Goal: Task Accomplishment & Management: Manage account settings

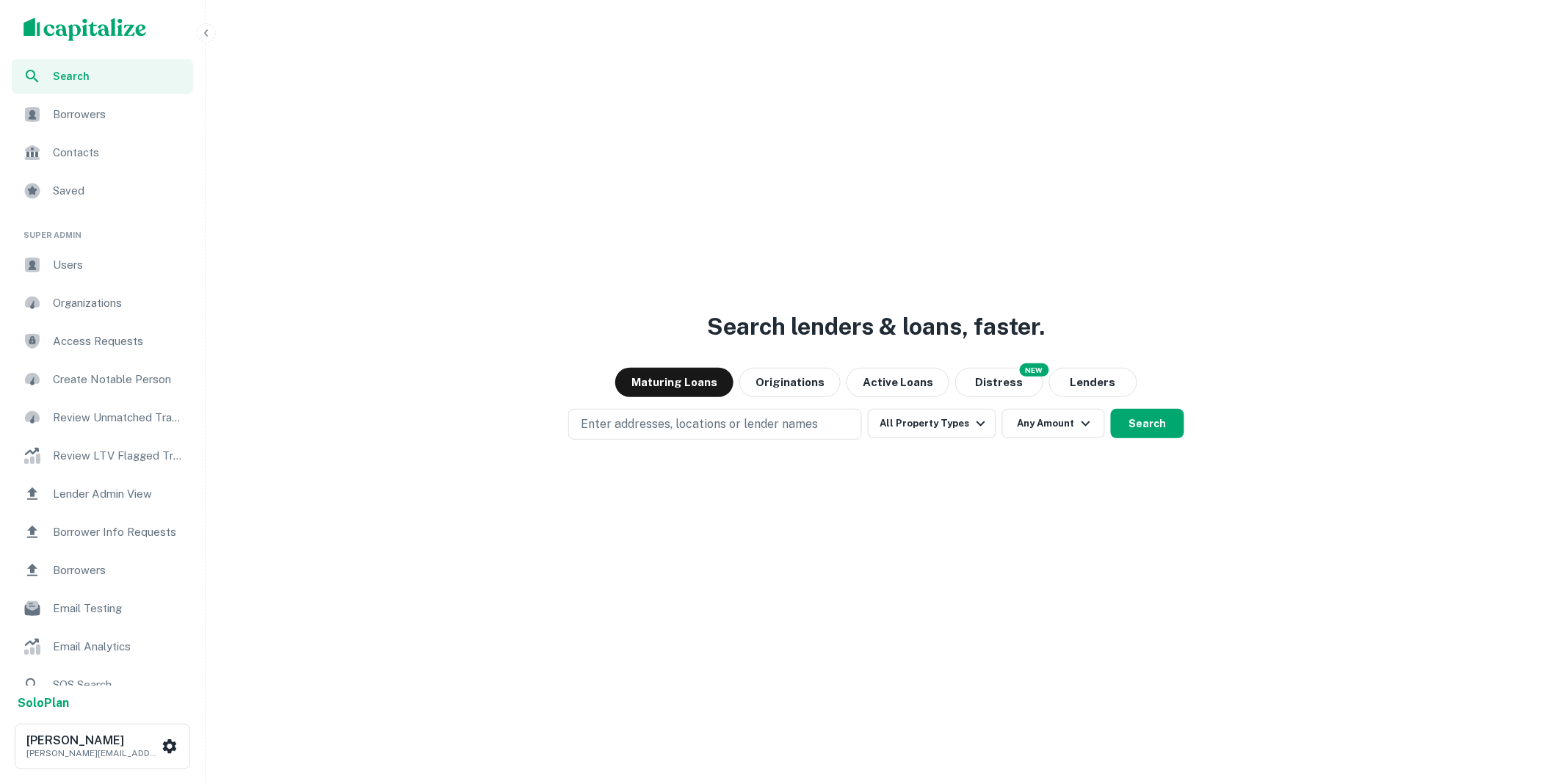
click at [94, 530] on span "Borrower Info Requests" at bounding box center [118, 532] width 131 height 18
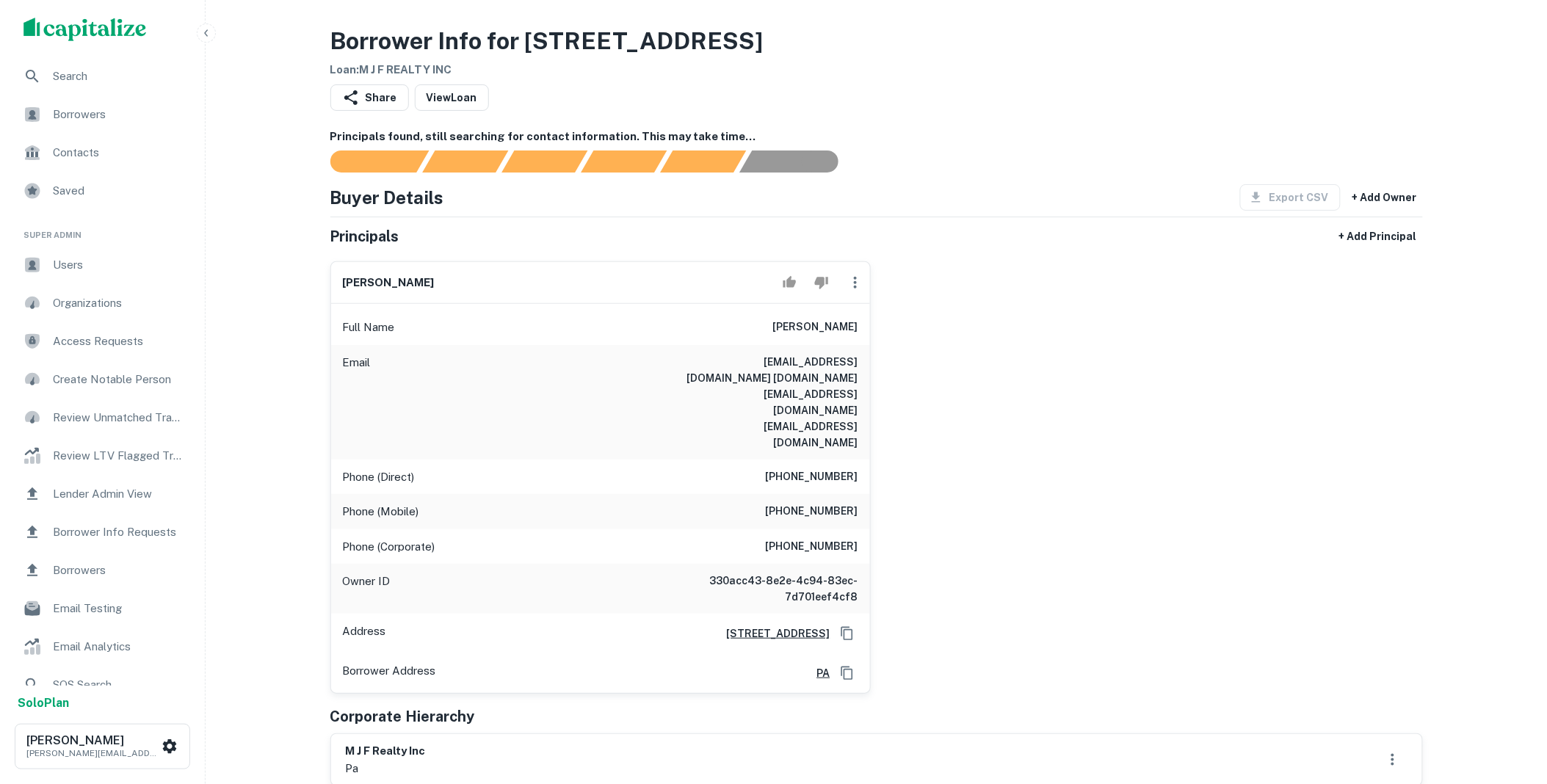
click at [852, 284] on icon "button" at bounding box center [856, 283] width 18 height 18
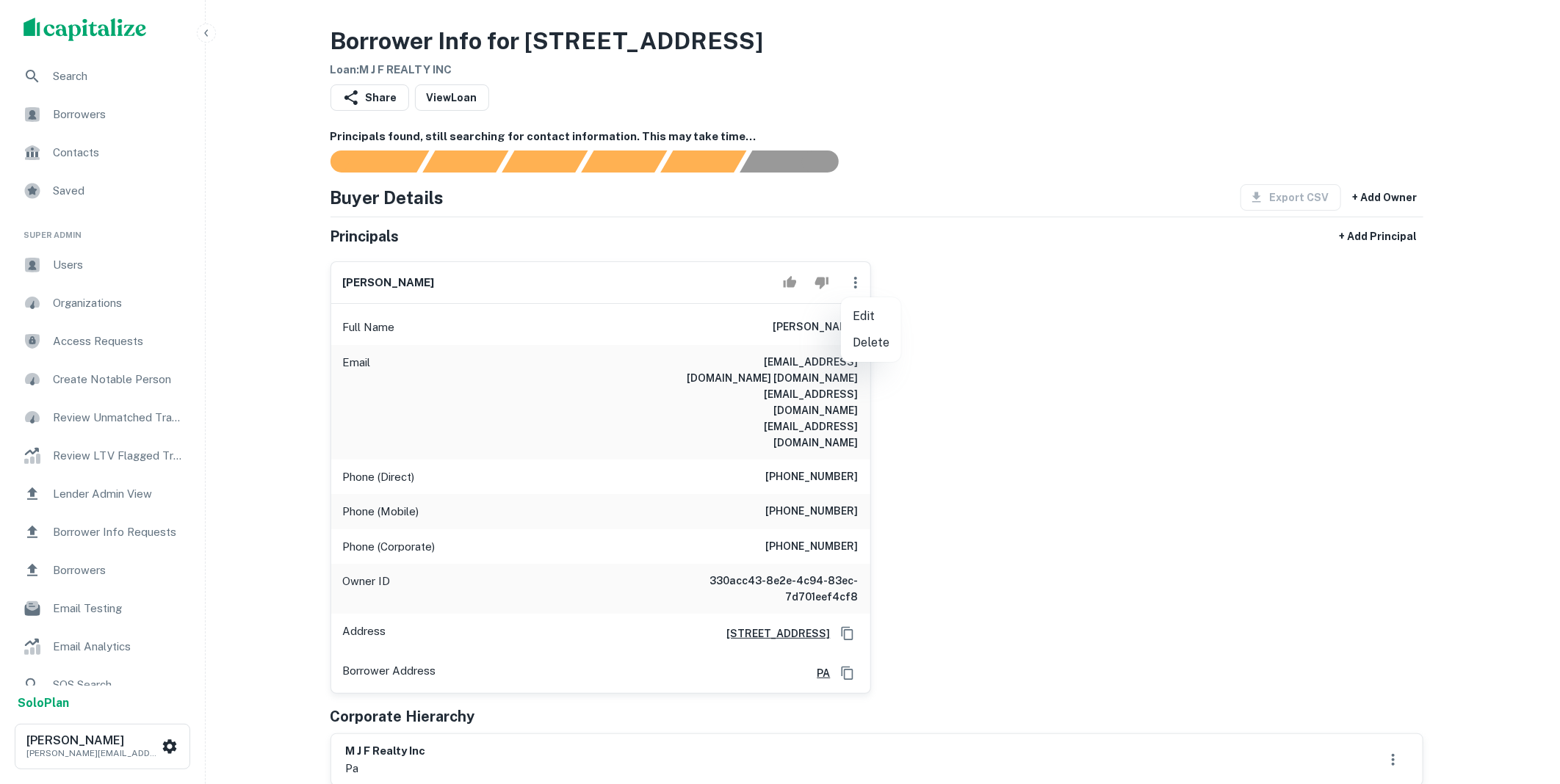
click at [868, 316] on li "Edit" at bounding box center [871, 316] width 60 height 26
select select "**"
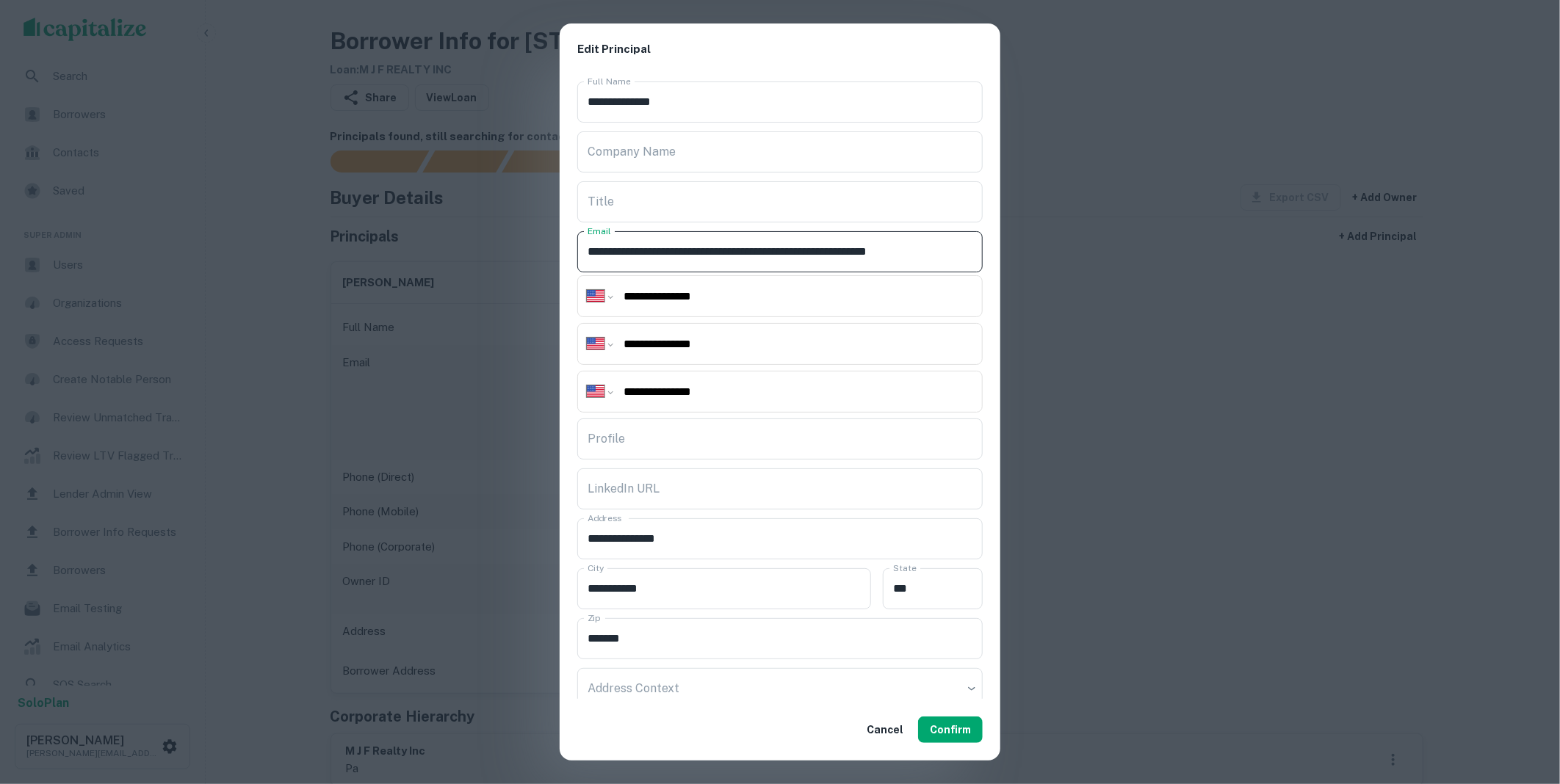
scroll to position [0, 8]
drag, startPoint x: 874, startPoint y: 255, endPoint x: 1018, endPoint y: 262, distance: 144.2
click at [1018, 262] on div "**********" at bounding box center [780, 392] width 1560 height 784
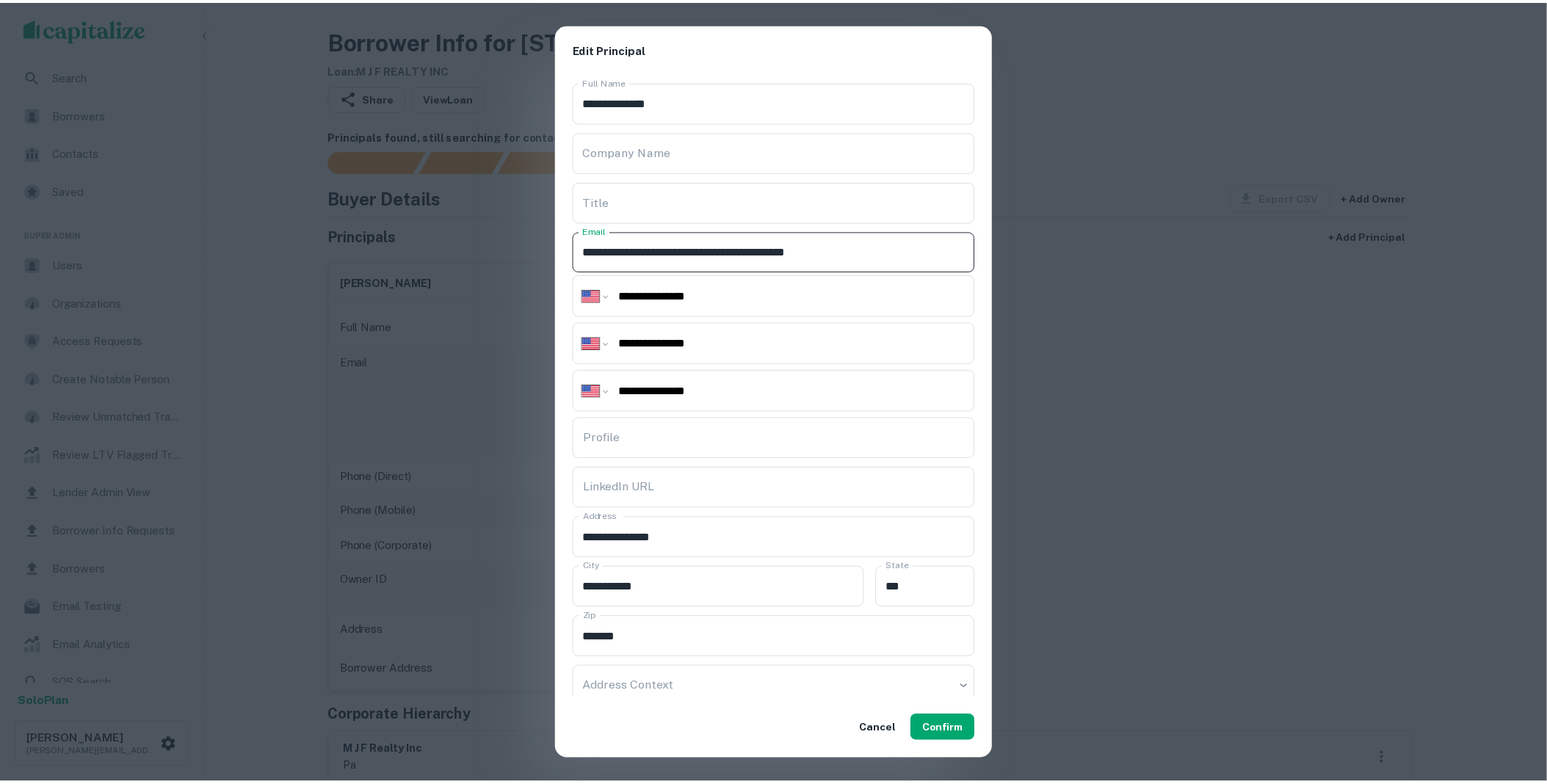
scroll to position [0, 0]
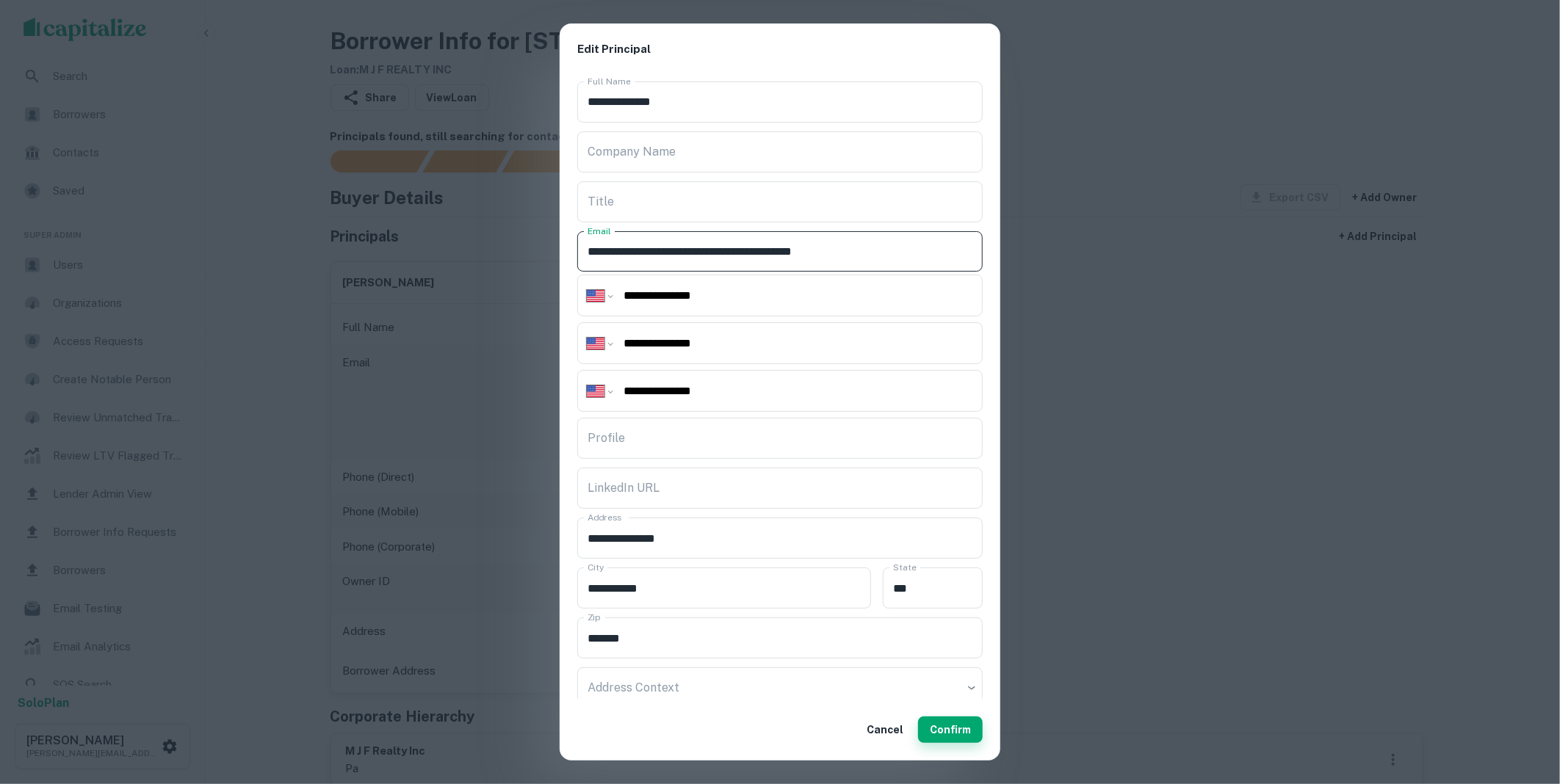
type input "**********"
click at [953, 724] on button "Confirm" at bounding box center [950, 729] width 64 height 26
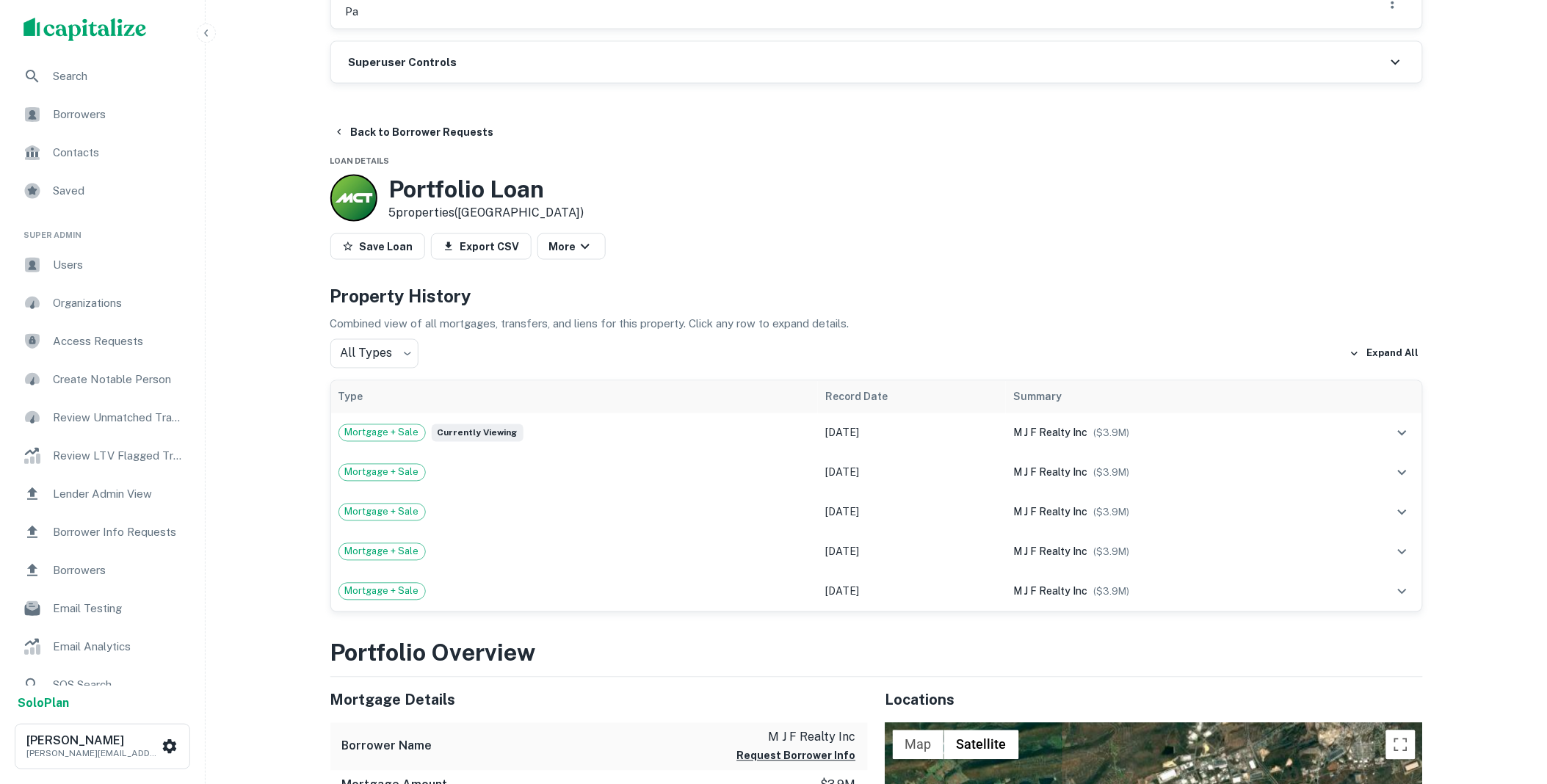
scroll to position [597, 0]
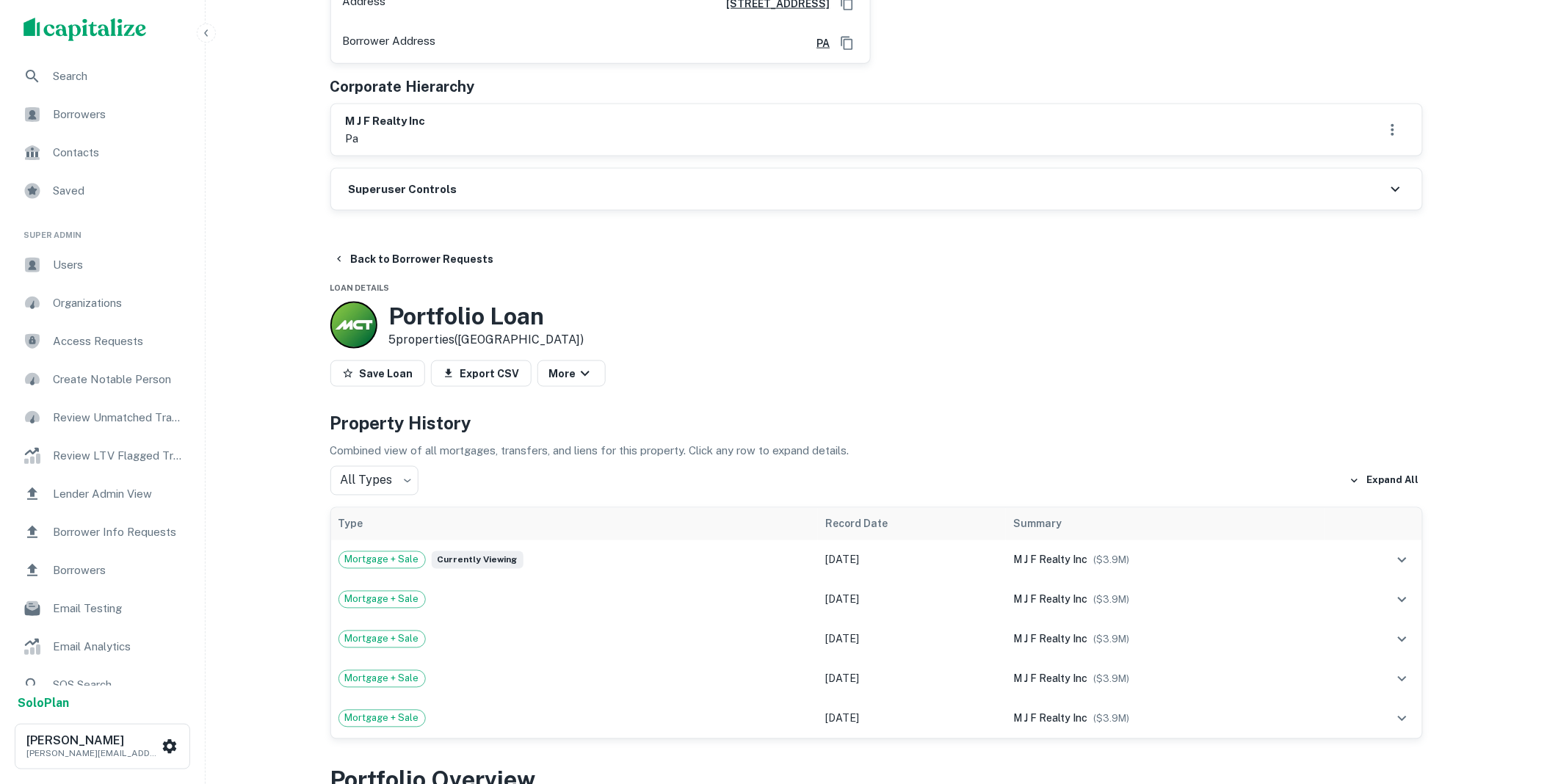
click at [474, 169] on div "Superuser Controls" at bounding box center [876, 189] width 1091 height 41
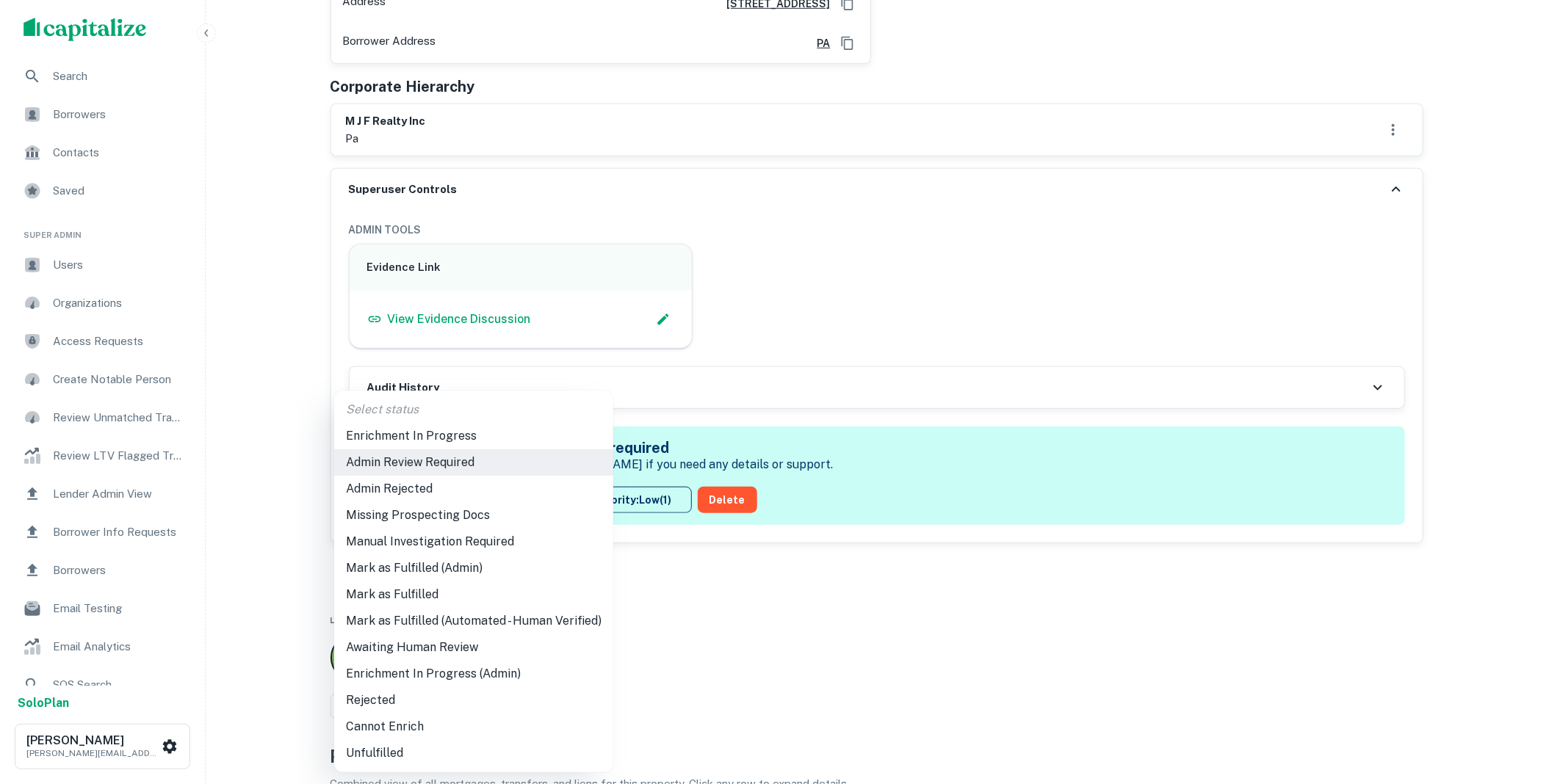
click at [407, 593] on li "Mark as Fulfilled" at bounding box center [474, 594] width 279 height 26
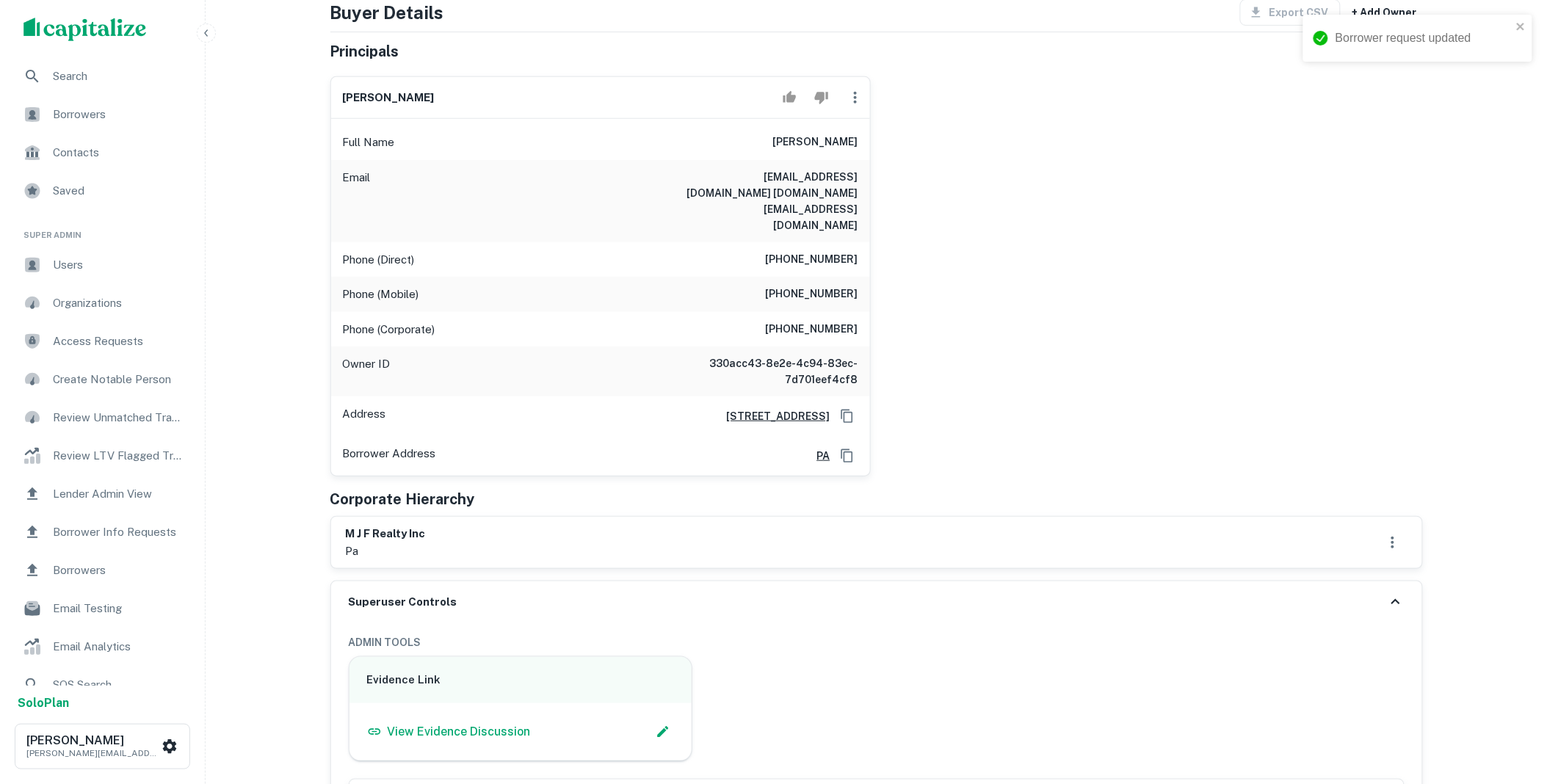
scroll to position [0, 0]
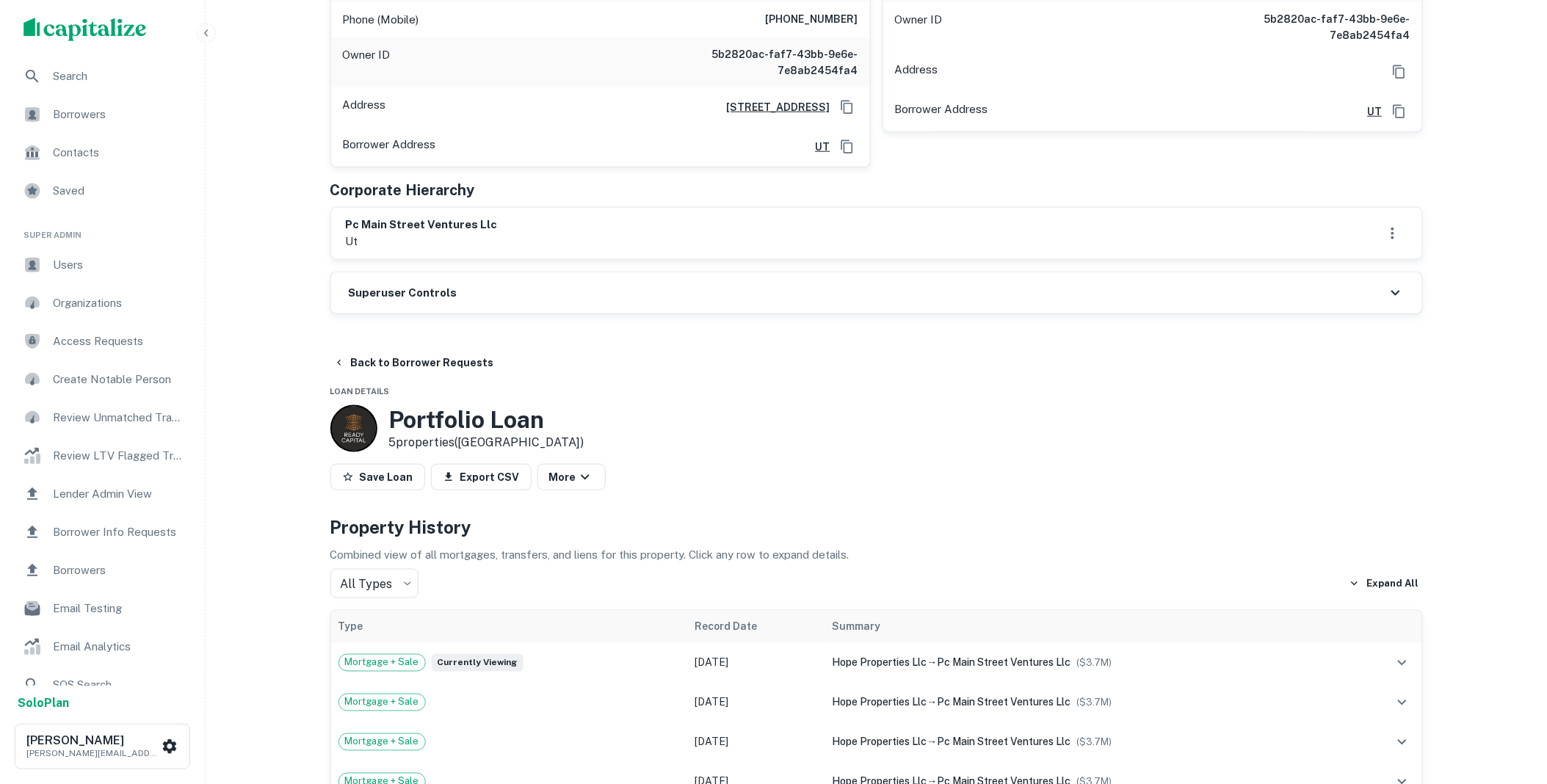
scroll to position [299, 0]
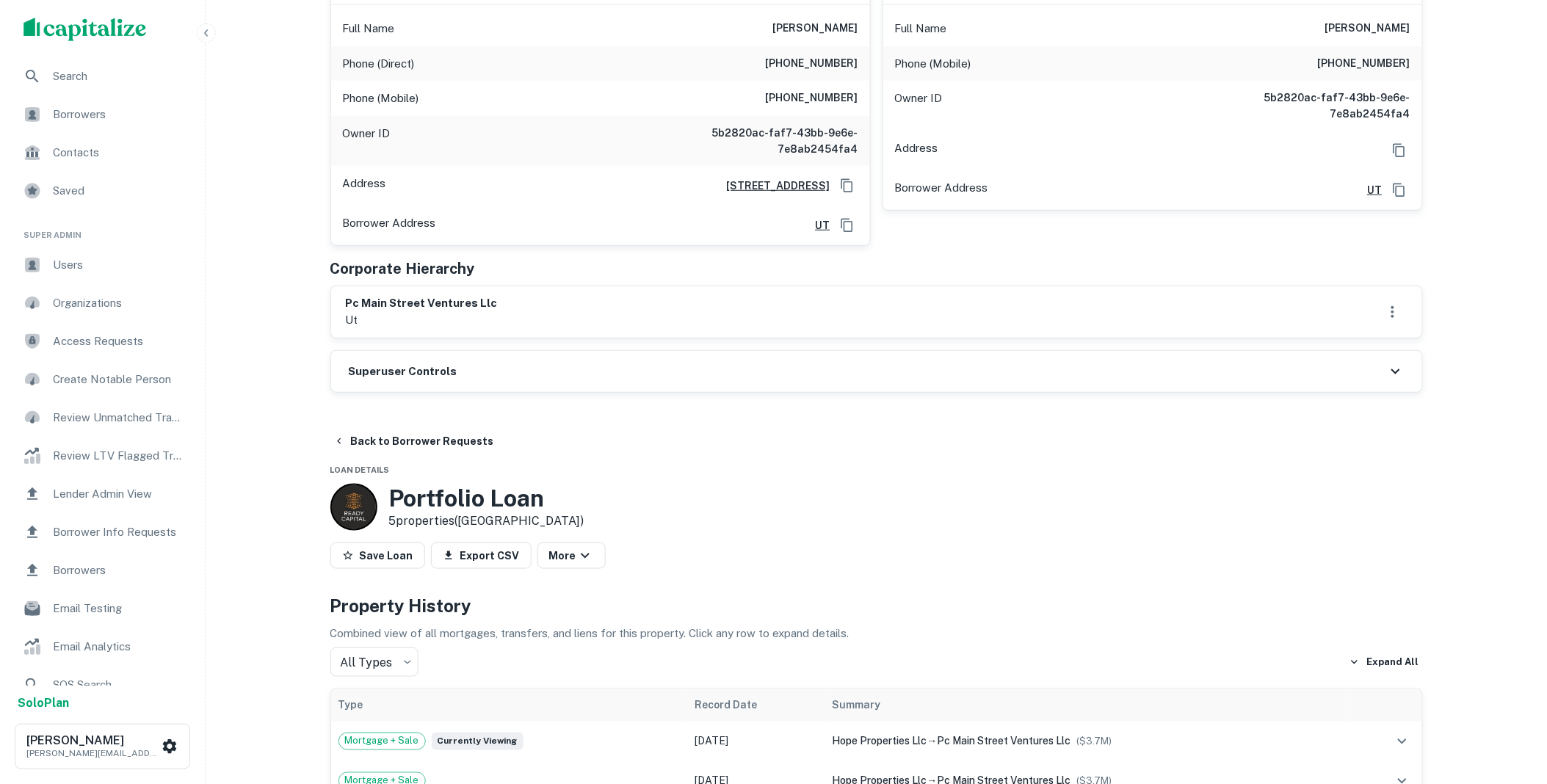
click at [500, 376] on div "Superuser Controls" at bounding box center [876, 372] width 1091 height 41
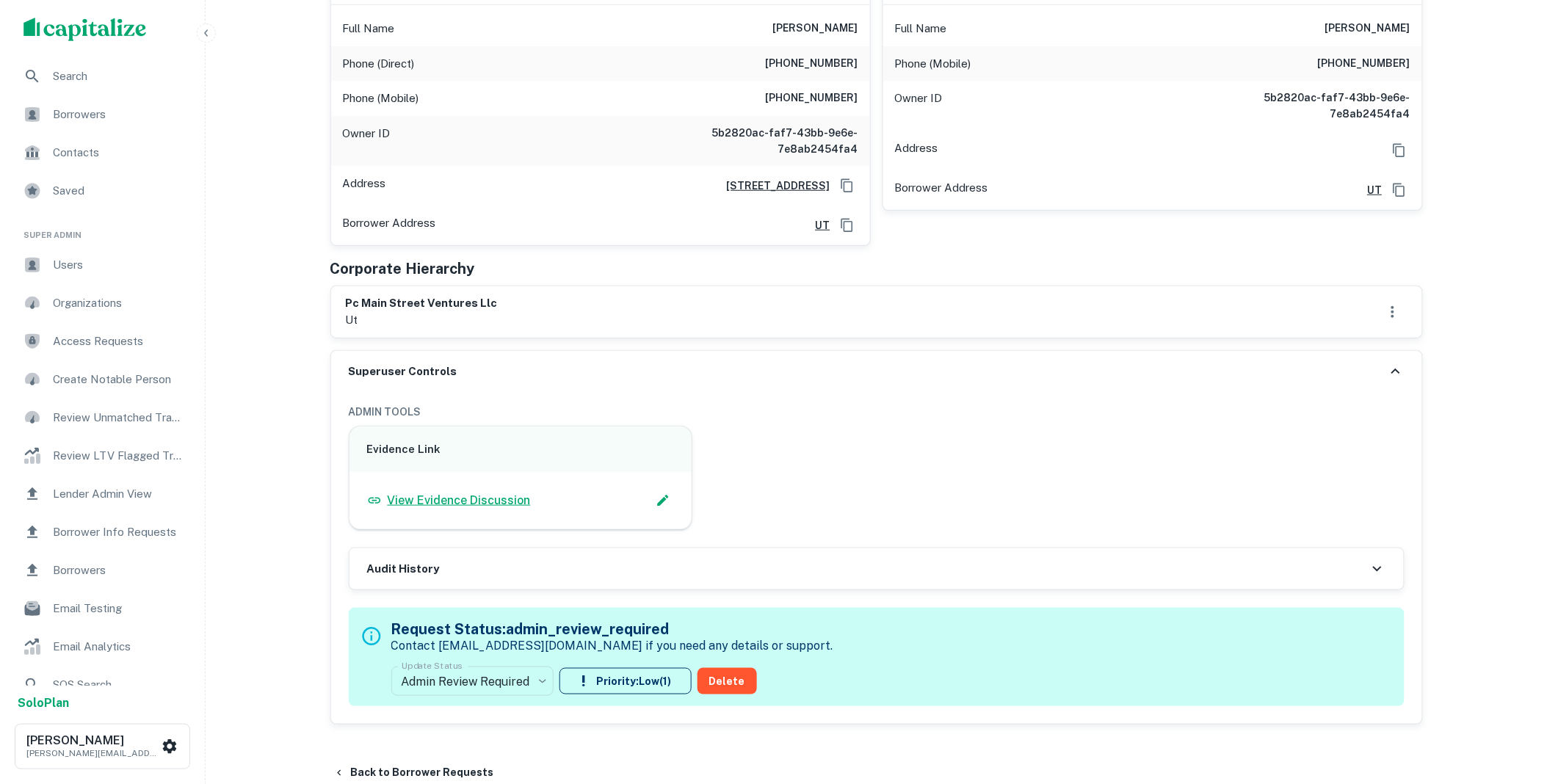
click at [500, 498] on p "View Evidence Discussion" at bounding box center [460, 501] width 143 height 18
click at [540, 485] on body "Search Borrowers Contacts Saved Super Admin Users Organizations Access Requests…" at bounding box center [774, 93] width 1547 height 784
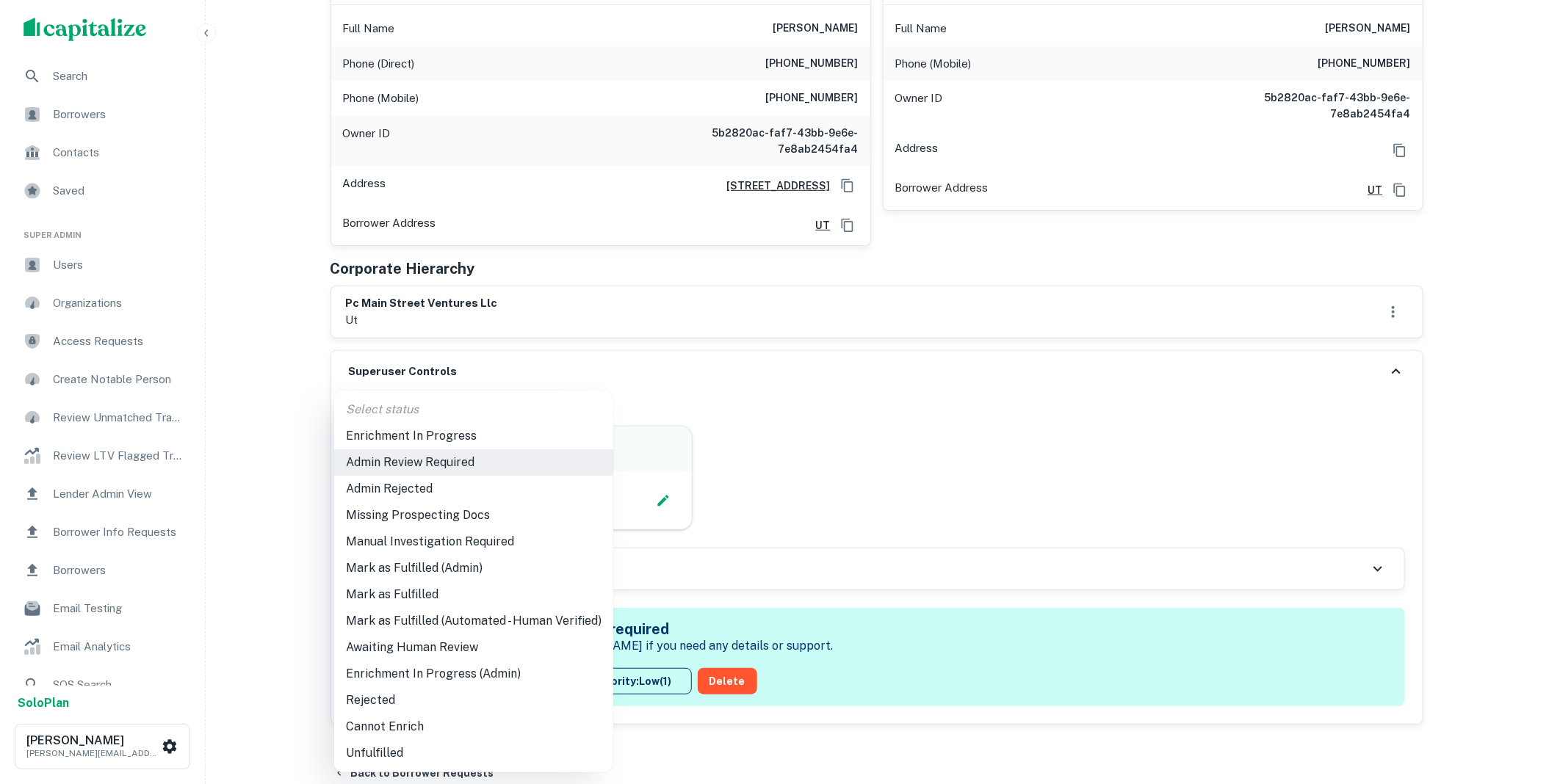
click at [422, 589] on li "Mark as Fulfilled" at bounding box center [474, 594] width 279 height 26
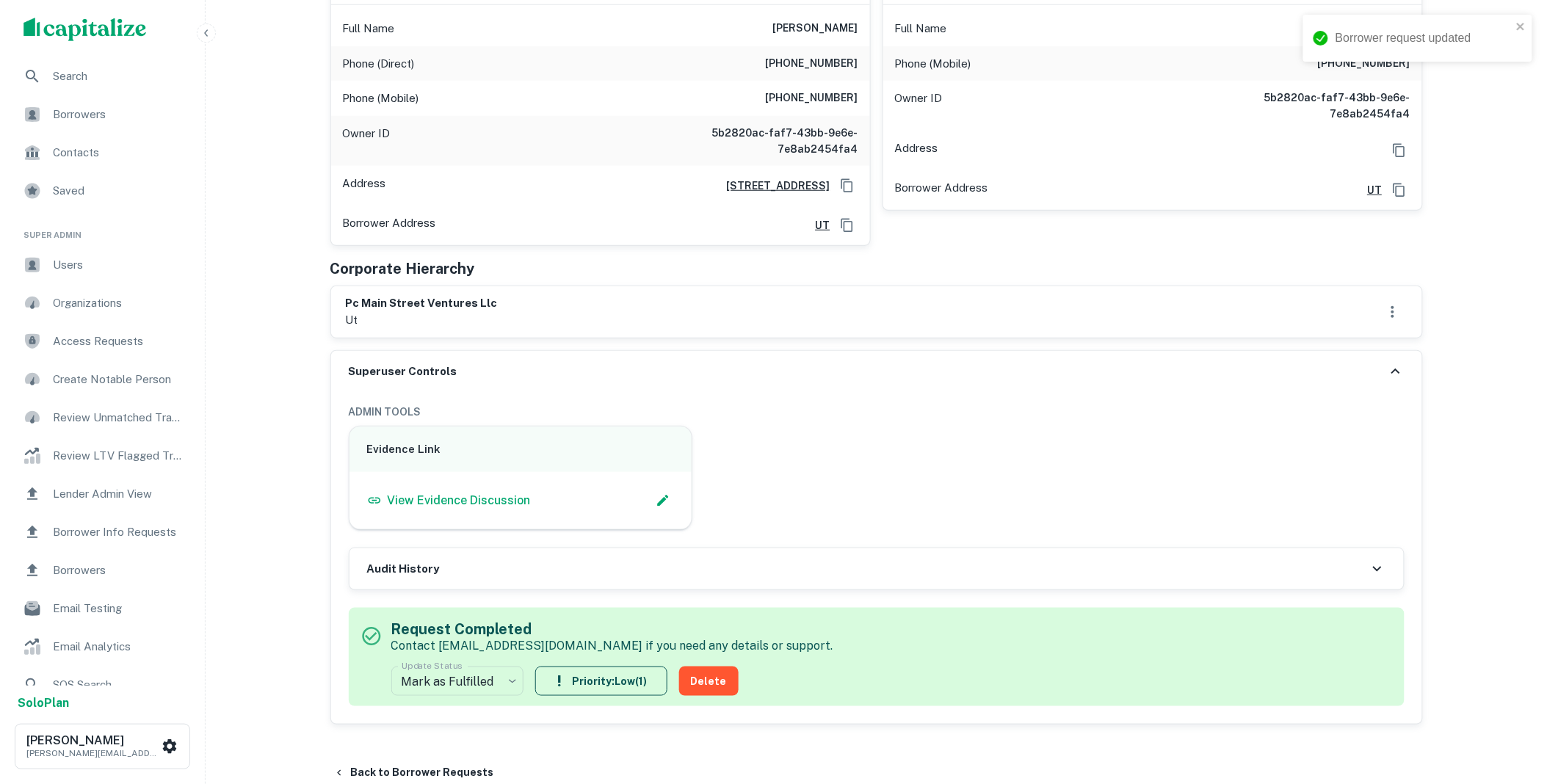
scroll to position [0, 0]
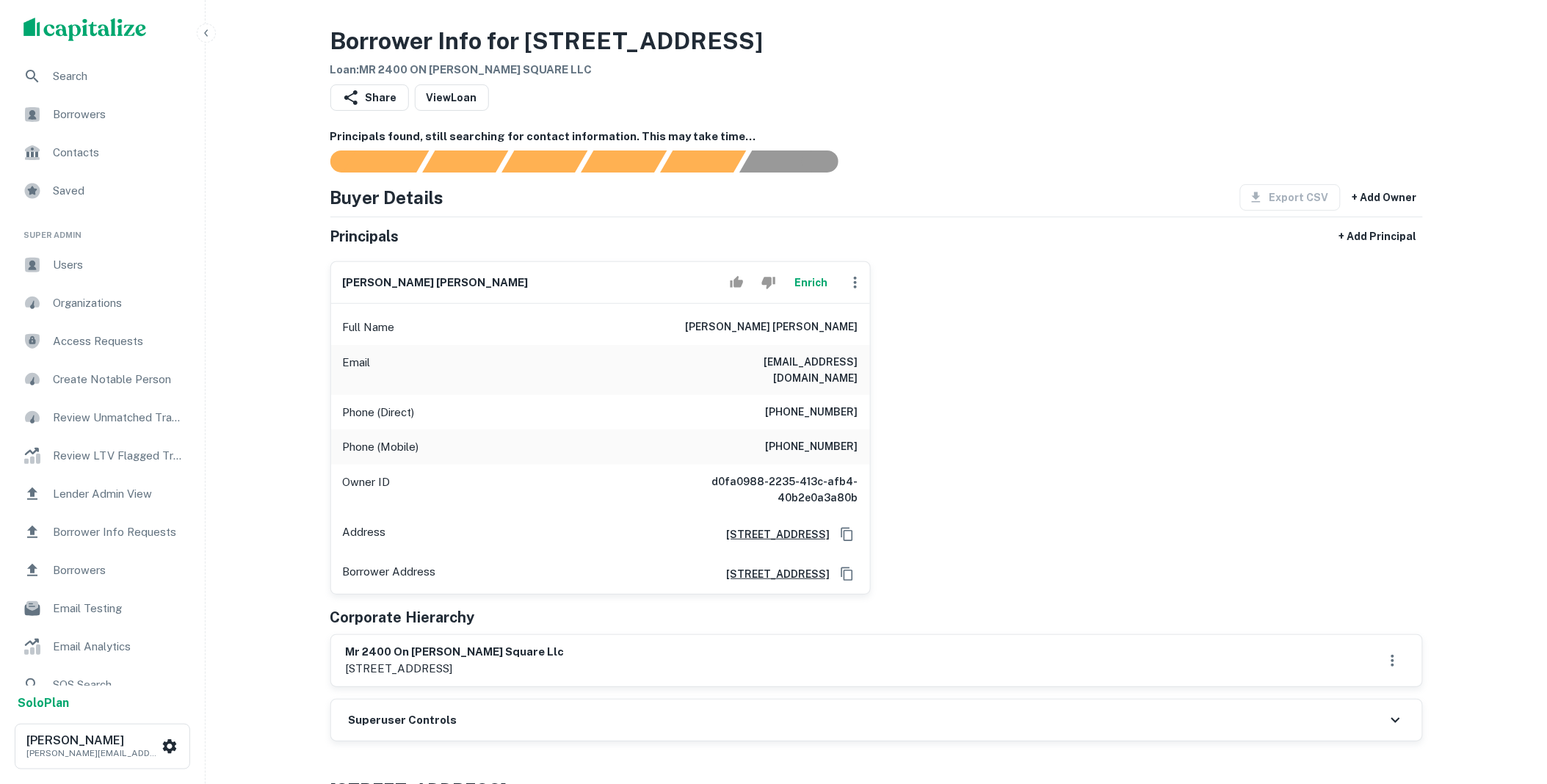
drag, startPoint x: 495, startPoint y: 698, endPoint x: 513, endPoint y: 657, distance: 44.8
click at [495, 699] on div "Superuser Controls" at bounding box center [876, 720] width 1091 height 41
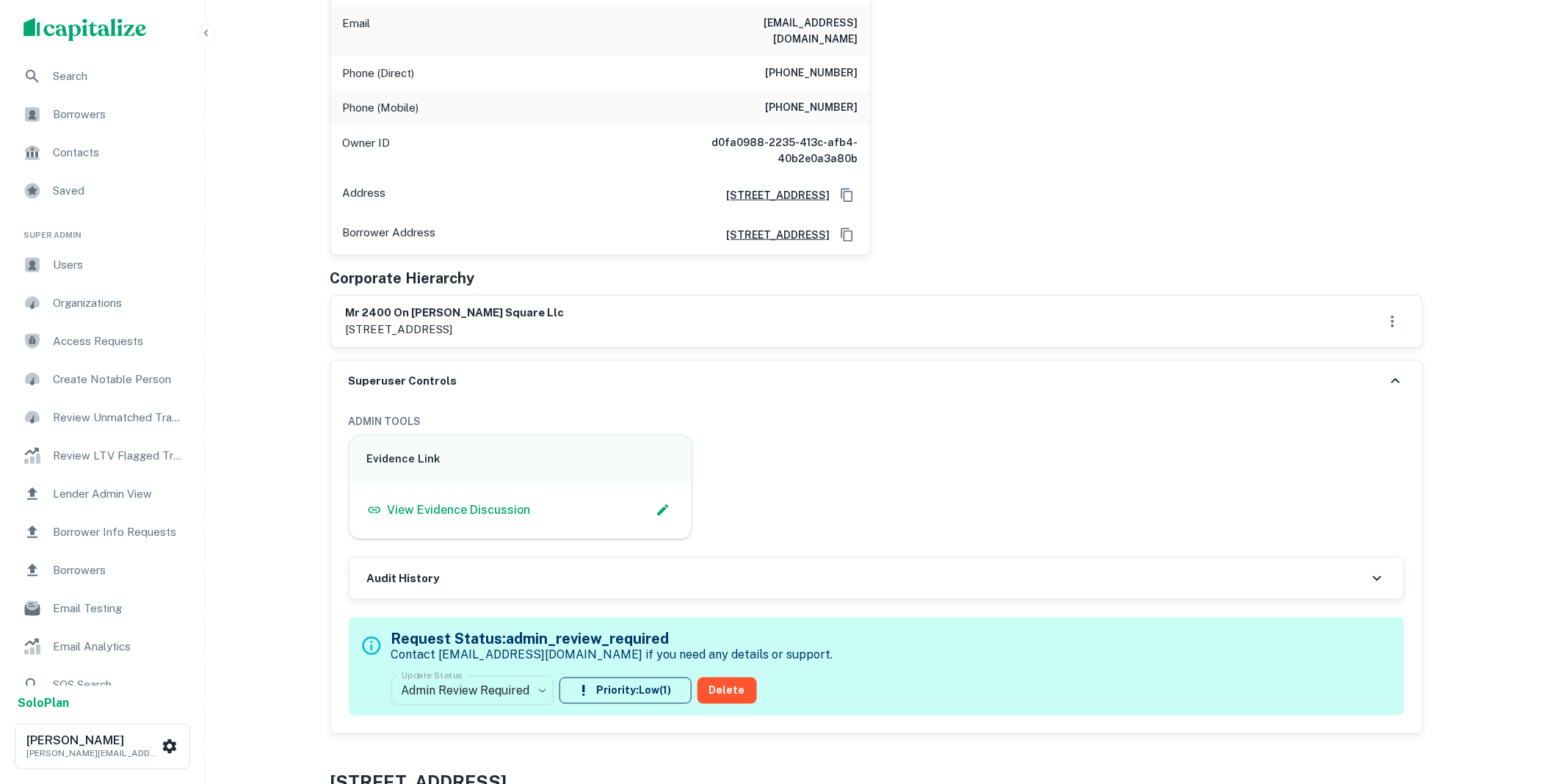
scroll to position [597, 0]
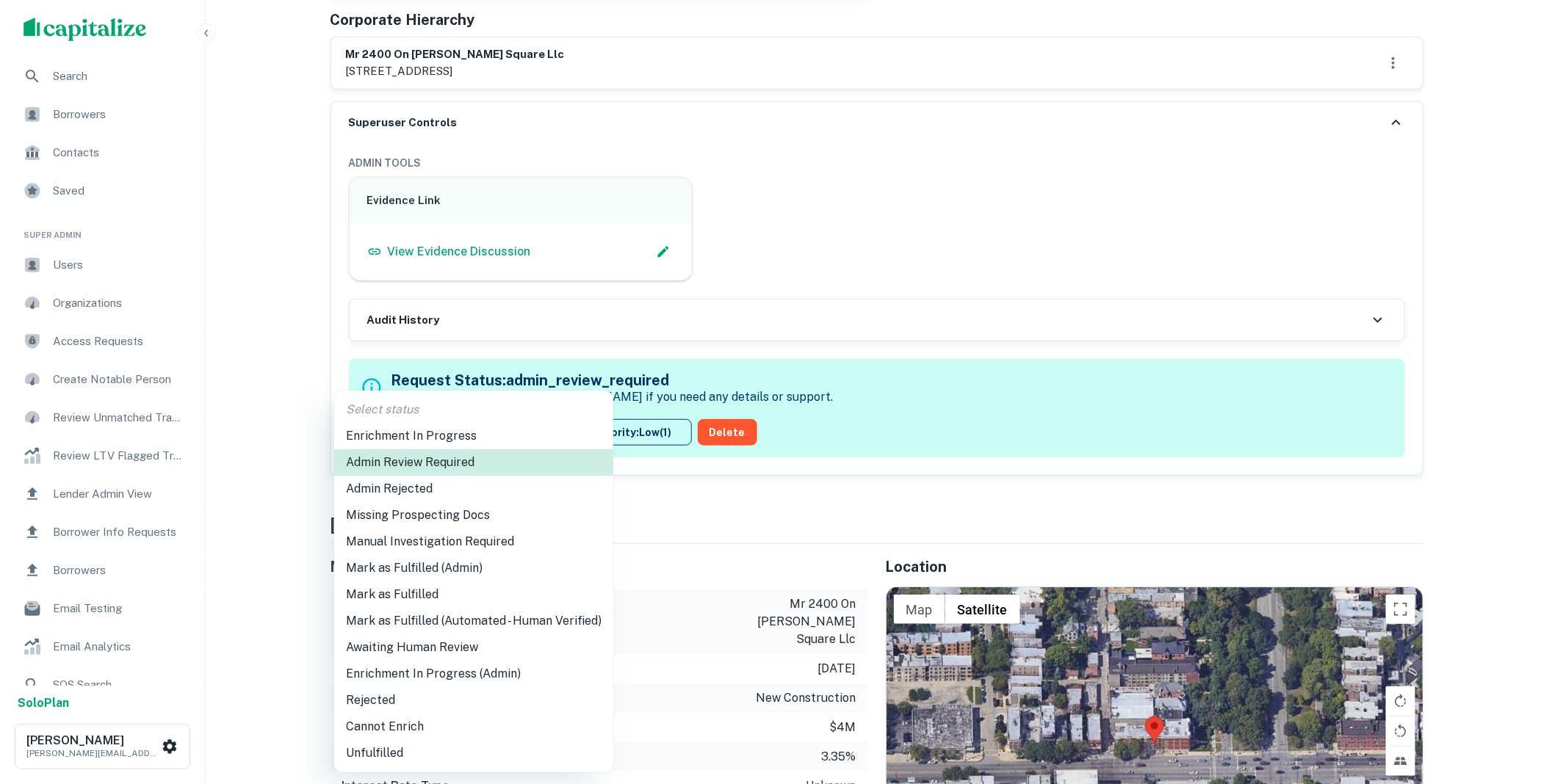
click at [413, 588] on li "Mark as Fulfilled" at bounding box center [474, 594] width 279 height 26
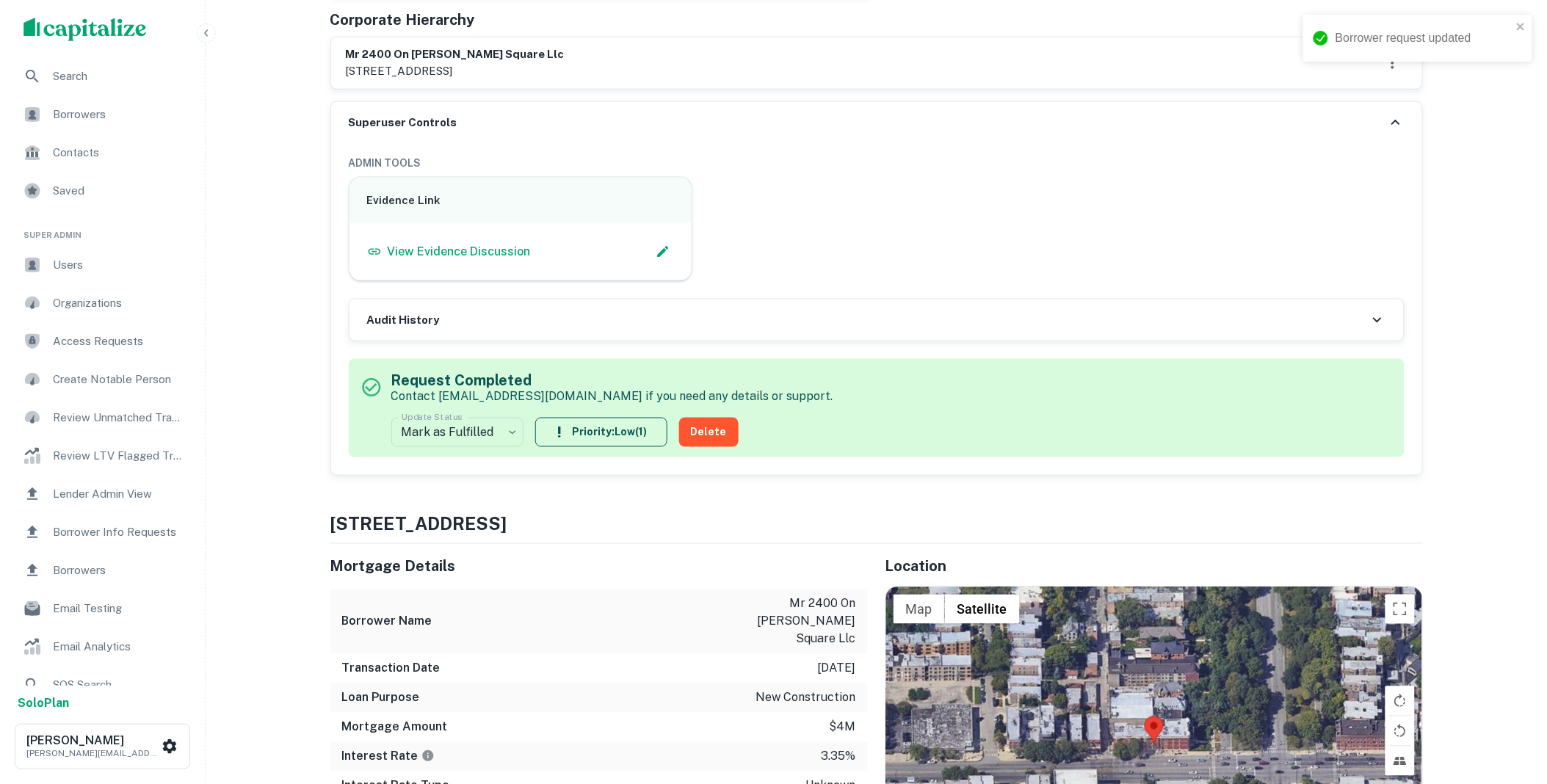
scroll to position [0, 0]
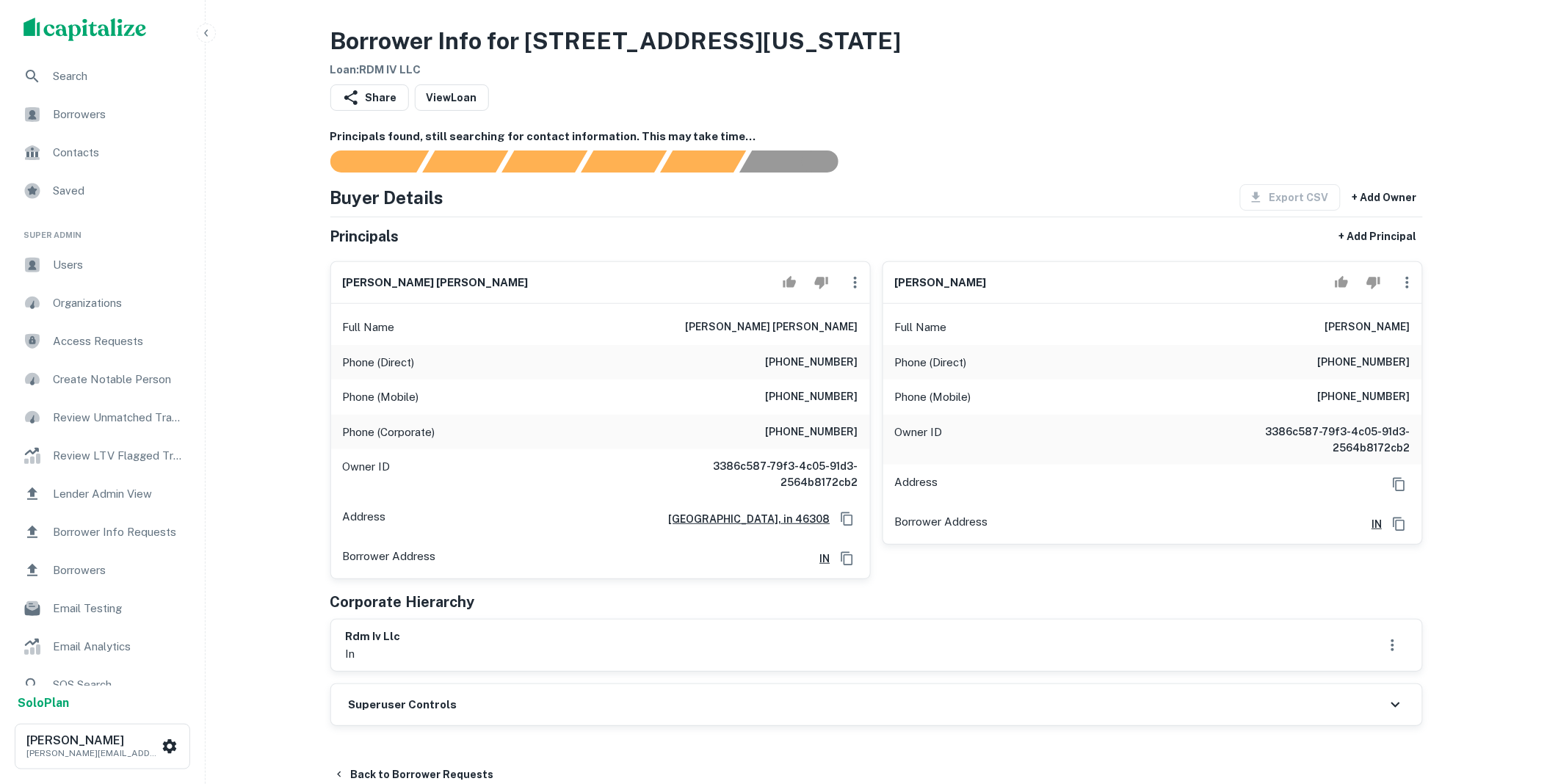
click at [502, 708] on div "Superuser Controls" at bounding box center [876, 705] width 1091 height 41
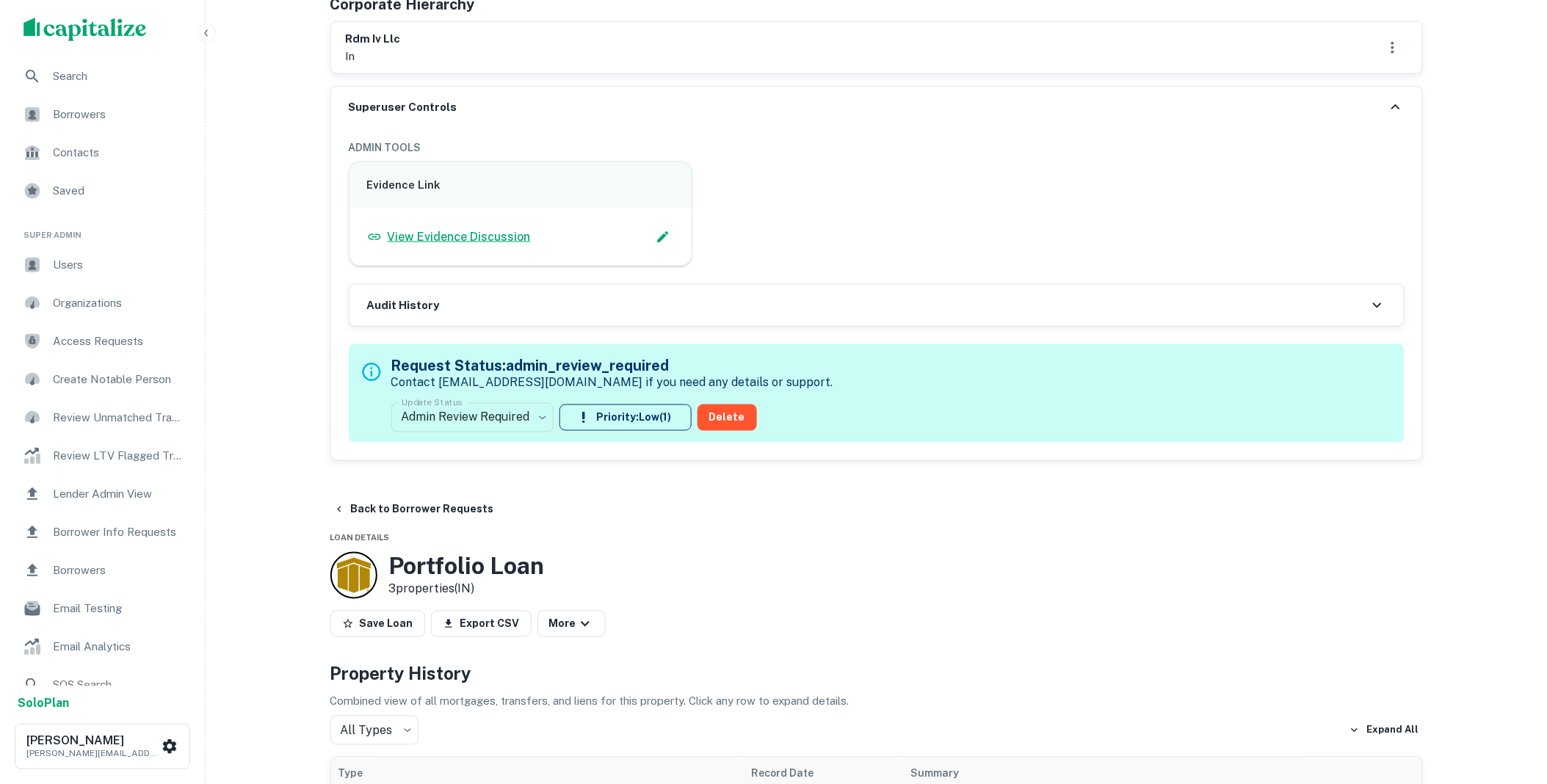
click at [472, 233] on p "View Evidence Discussion" at bounding box center [460, 237] width 143 height 18
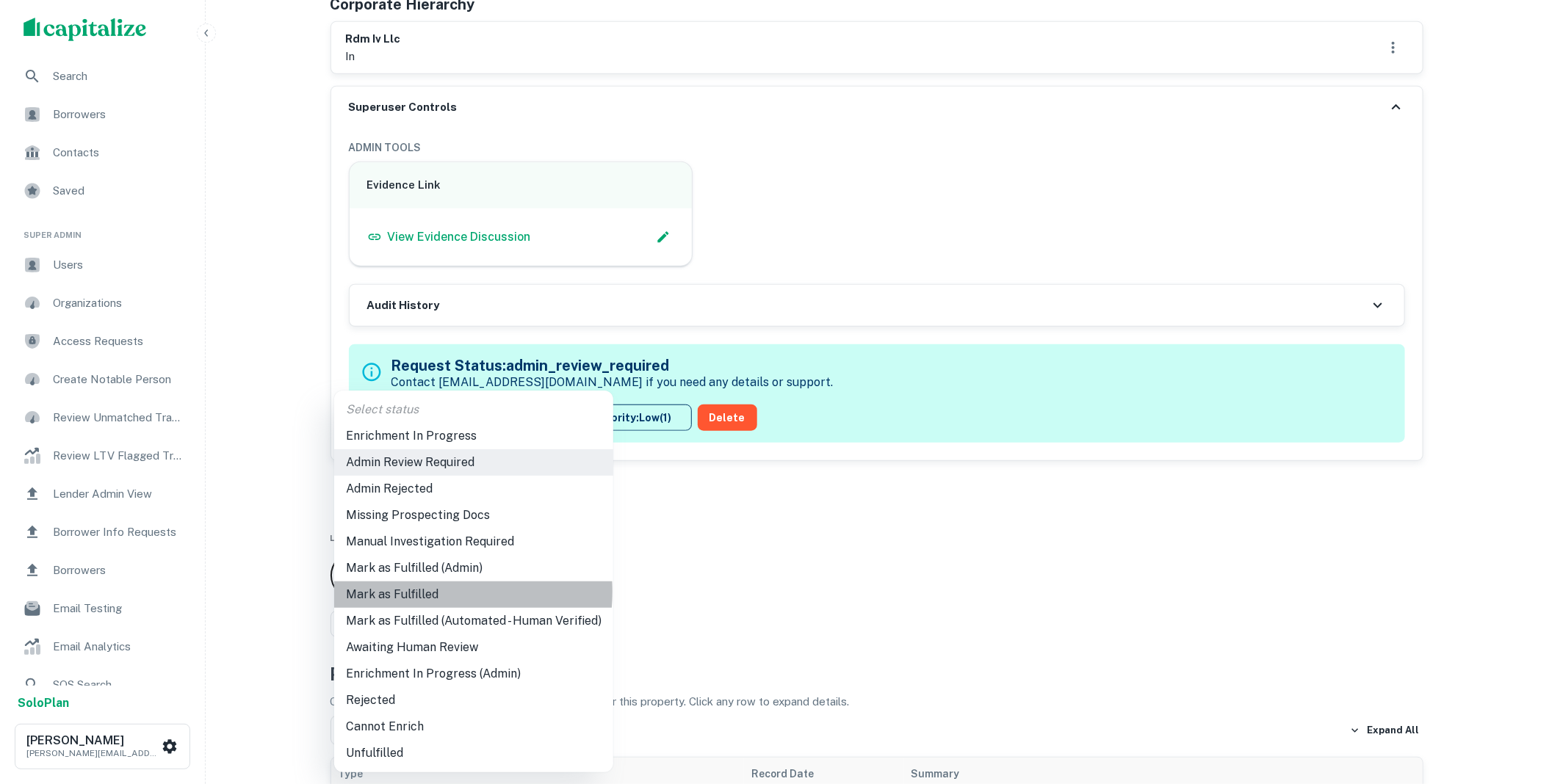
click at [422, 592] on li "Mark as Fulfilled" at bounding box center [474, 594] width 279 height 26
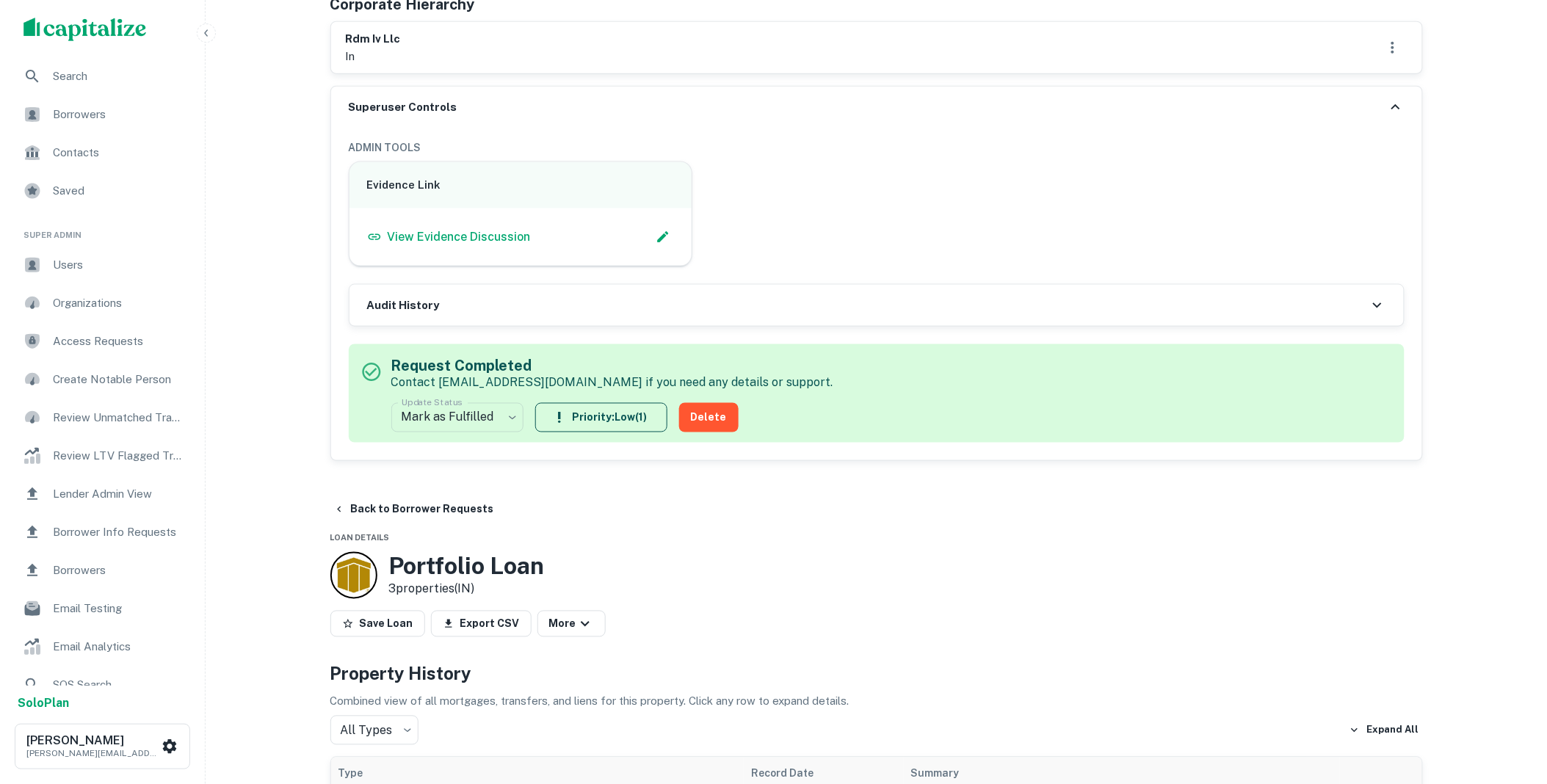
scroll to position [0, 0]
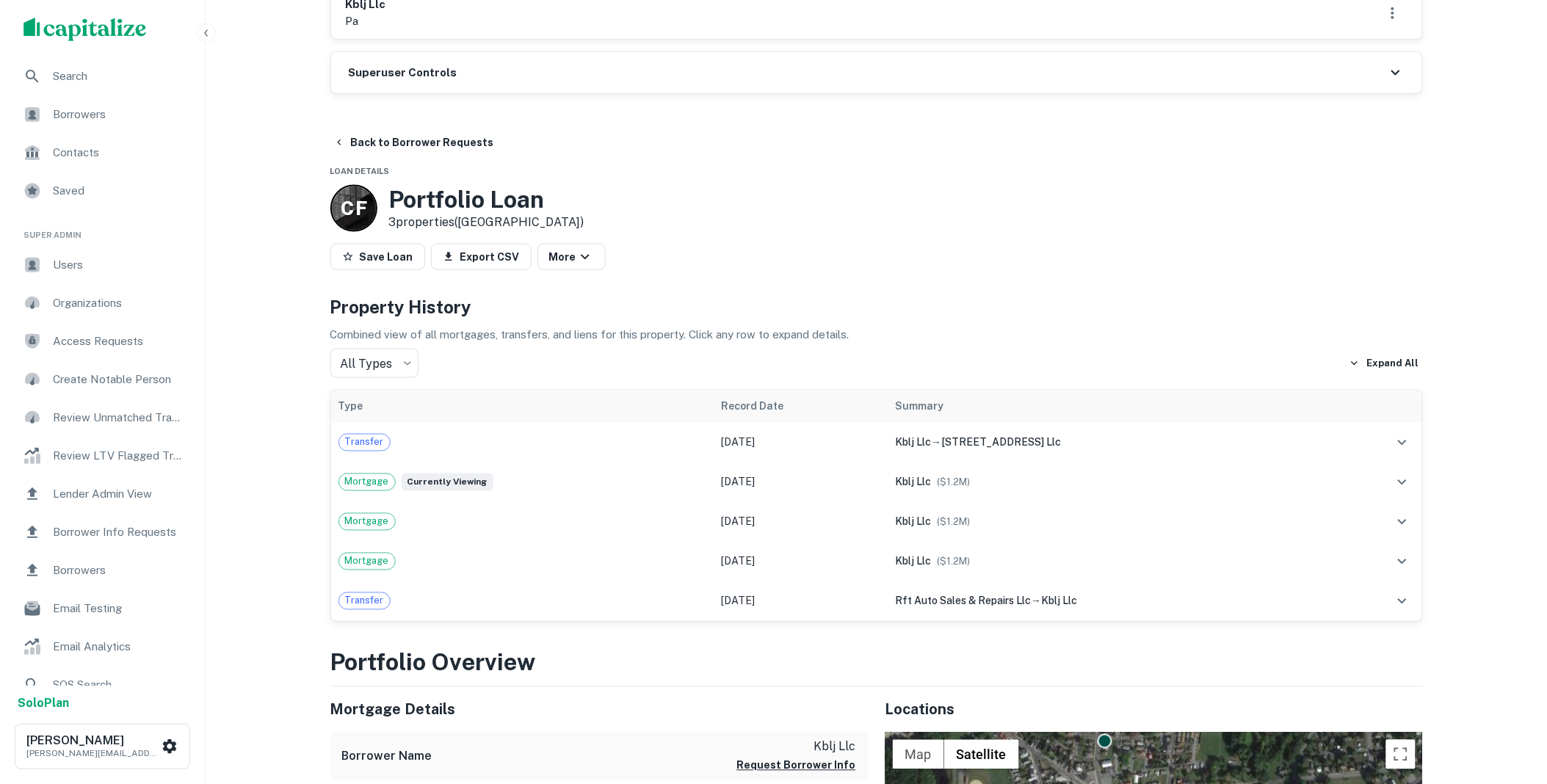
scroll to position [299, 0]
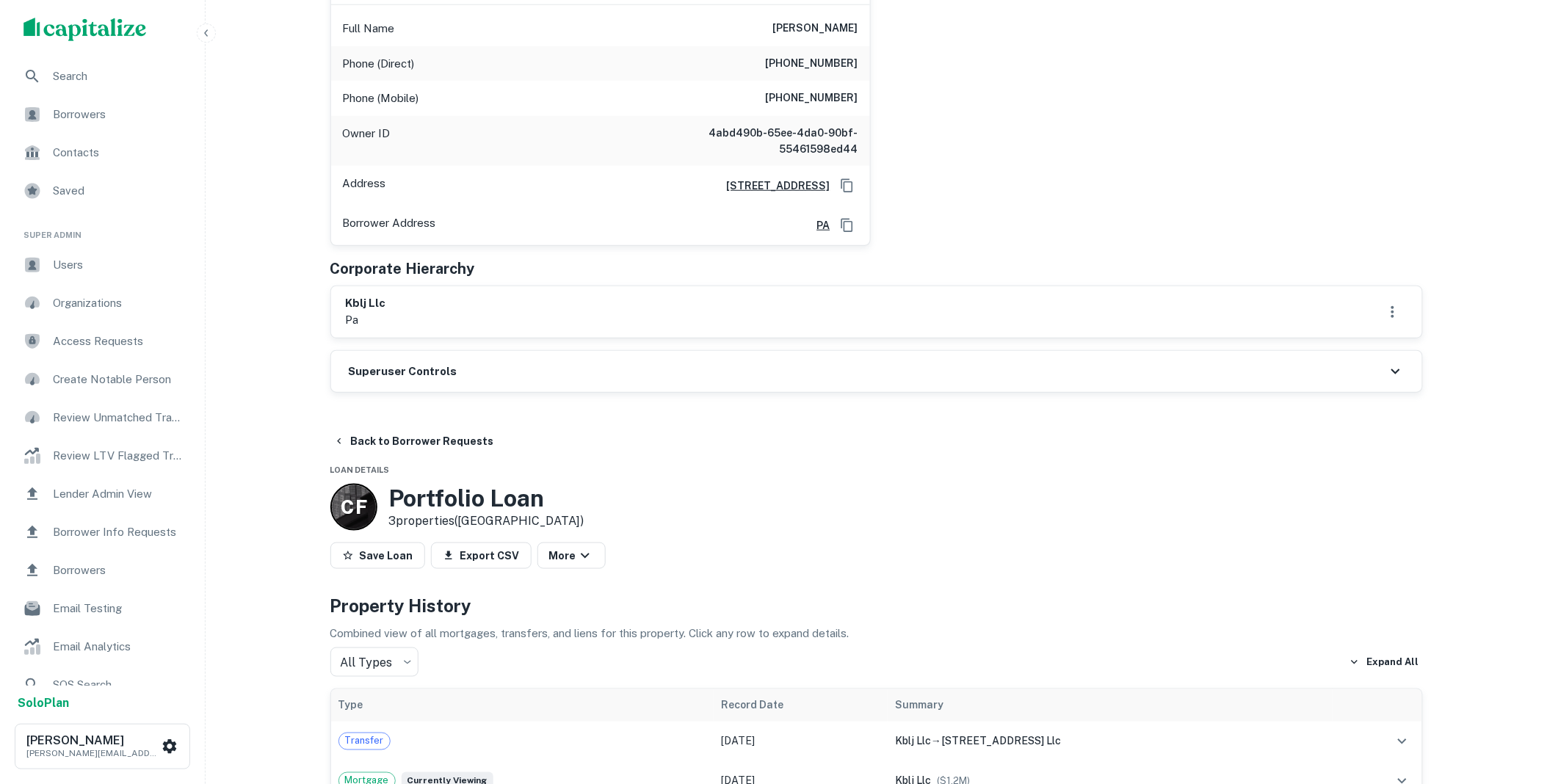
click at [465, 359] on div "Superuser Controls" at bounding box center [876, 372] width 1091 height 41
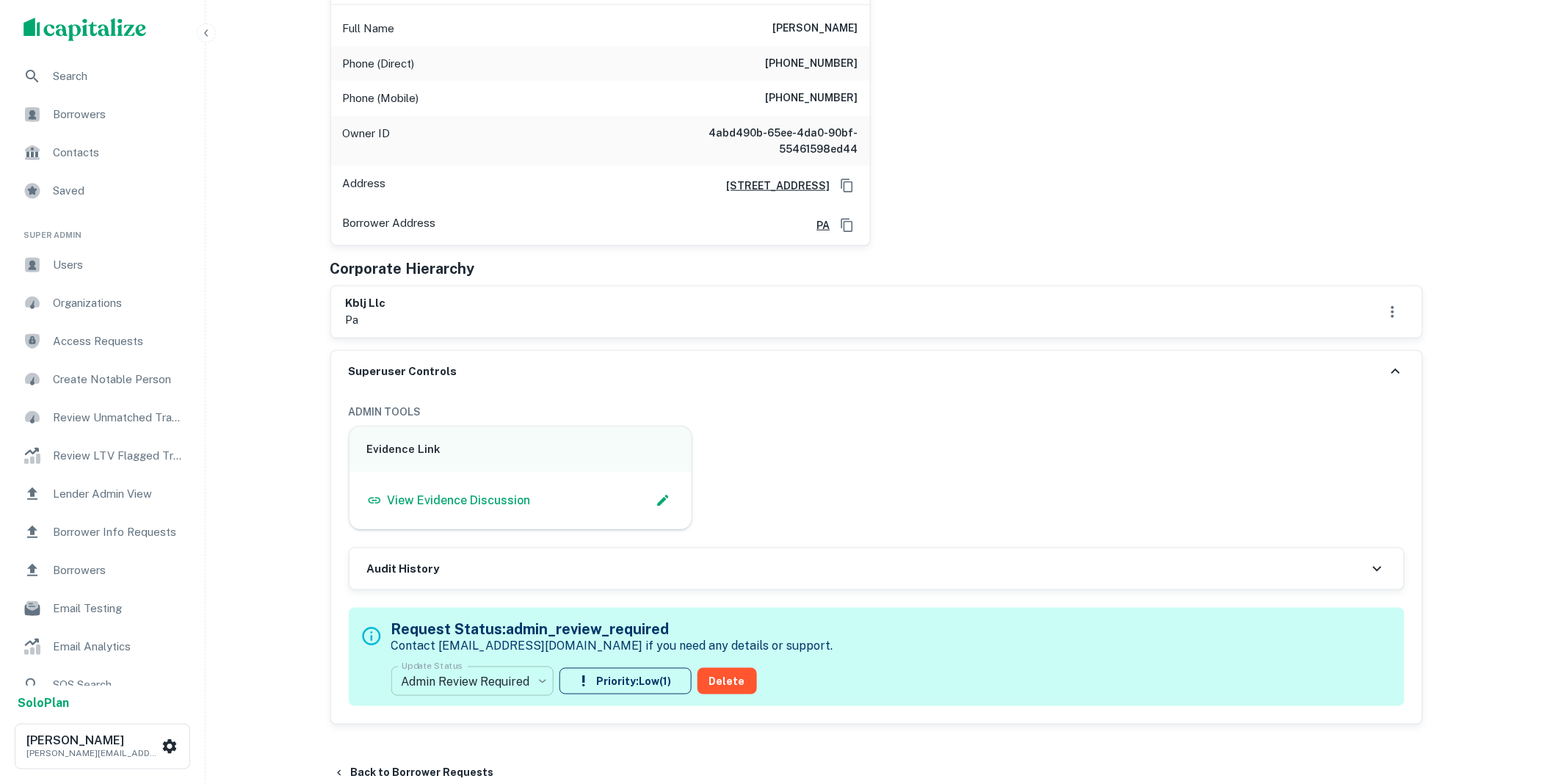
click at [542, 485] on body "Search Borrowers Contacts Saved Super Admin Users Organizations Access Requests…" at bounding box center [774, 93] width 1547 height 784
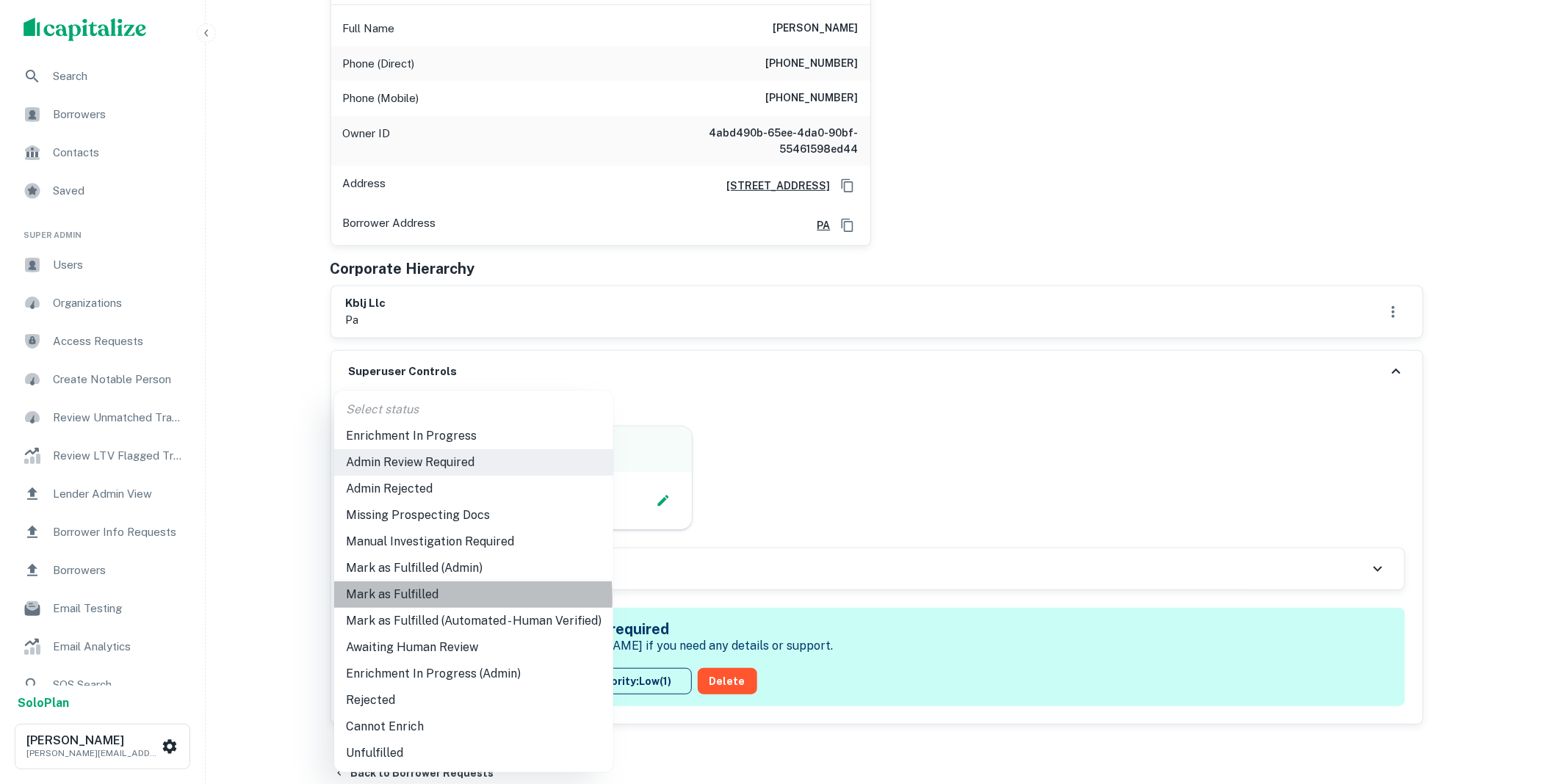
click at [409, 598] on li "Mark as Fulfilled" at bounding box center [474, 594] width 279 height 26
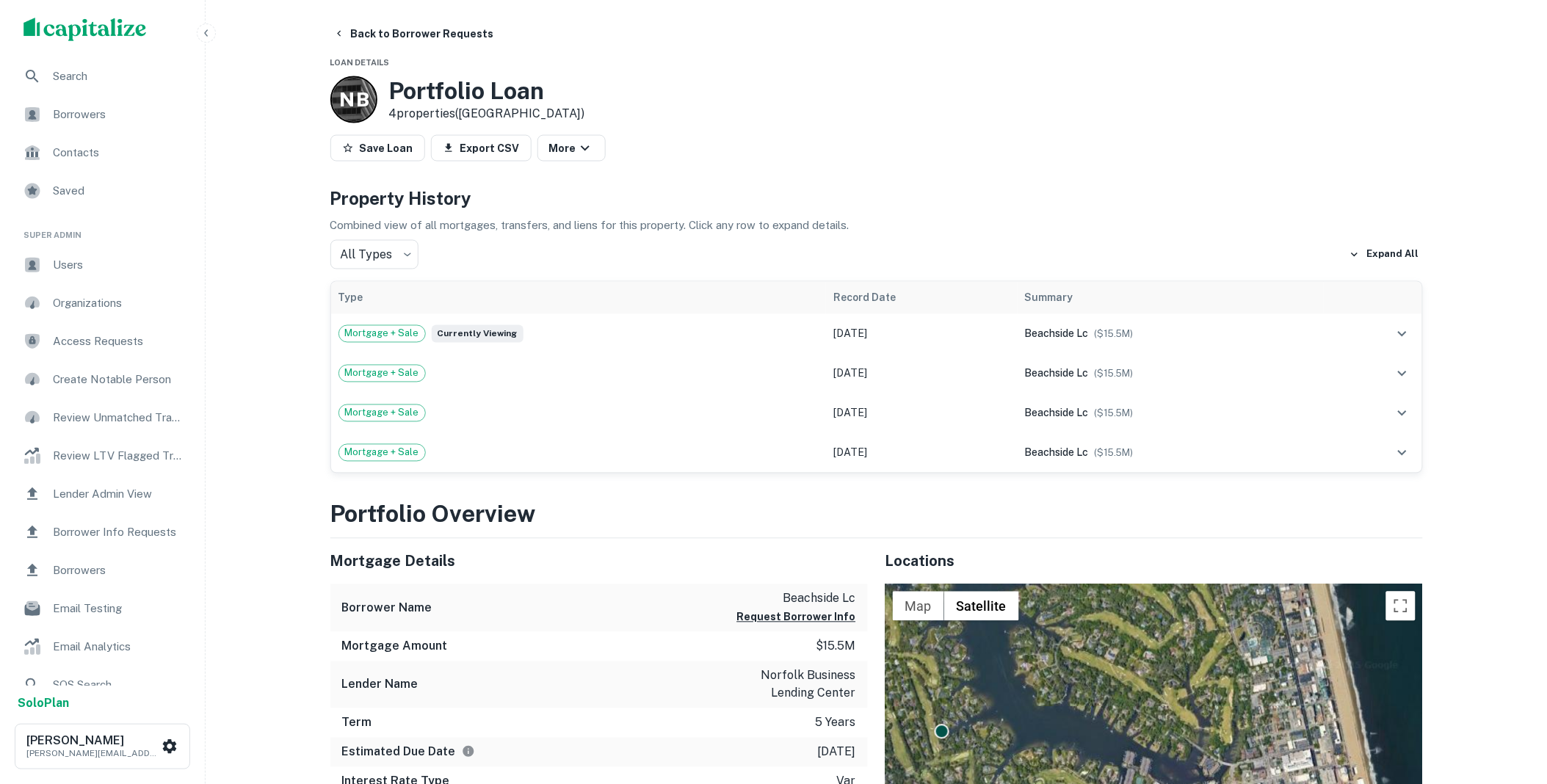
scroll to position [597, 0]
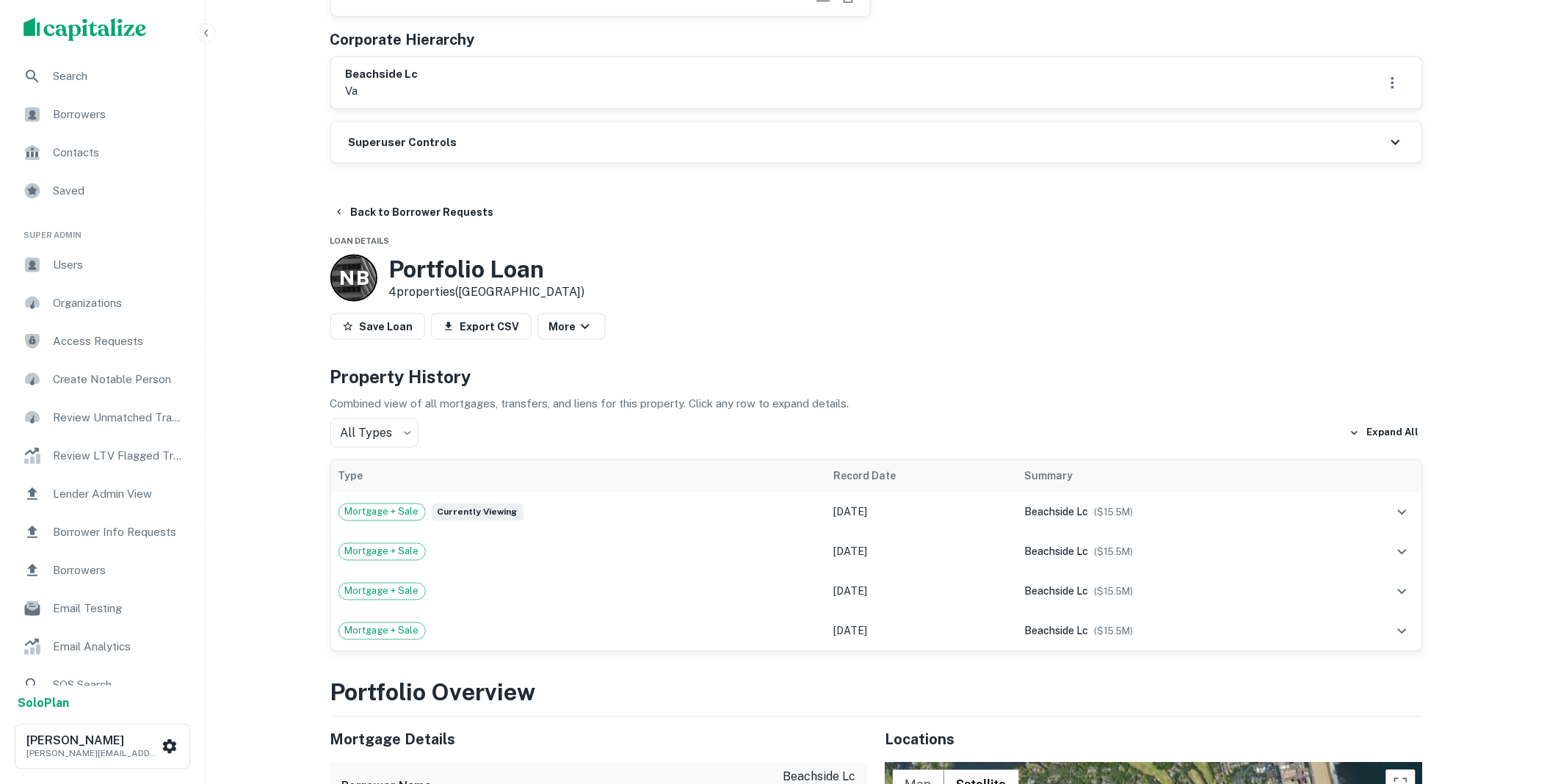
drag, startPoint x: 444, startPoint y: 135, endPoint x: 468, endPoint y: 143, distance: 25.3
click at [444, 135] on h6 "Superuser Controls" at bounding box center [403, 143] width 108 height 17
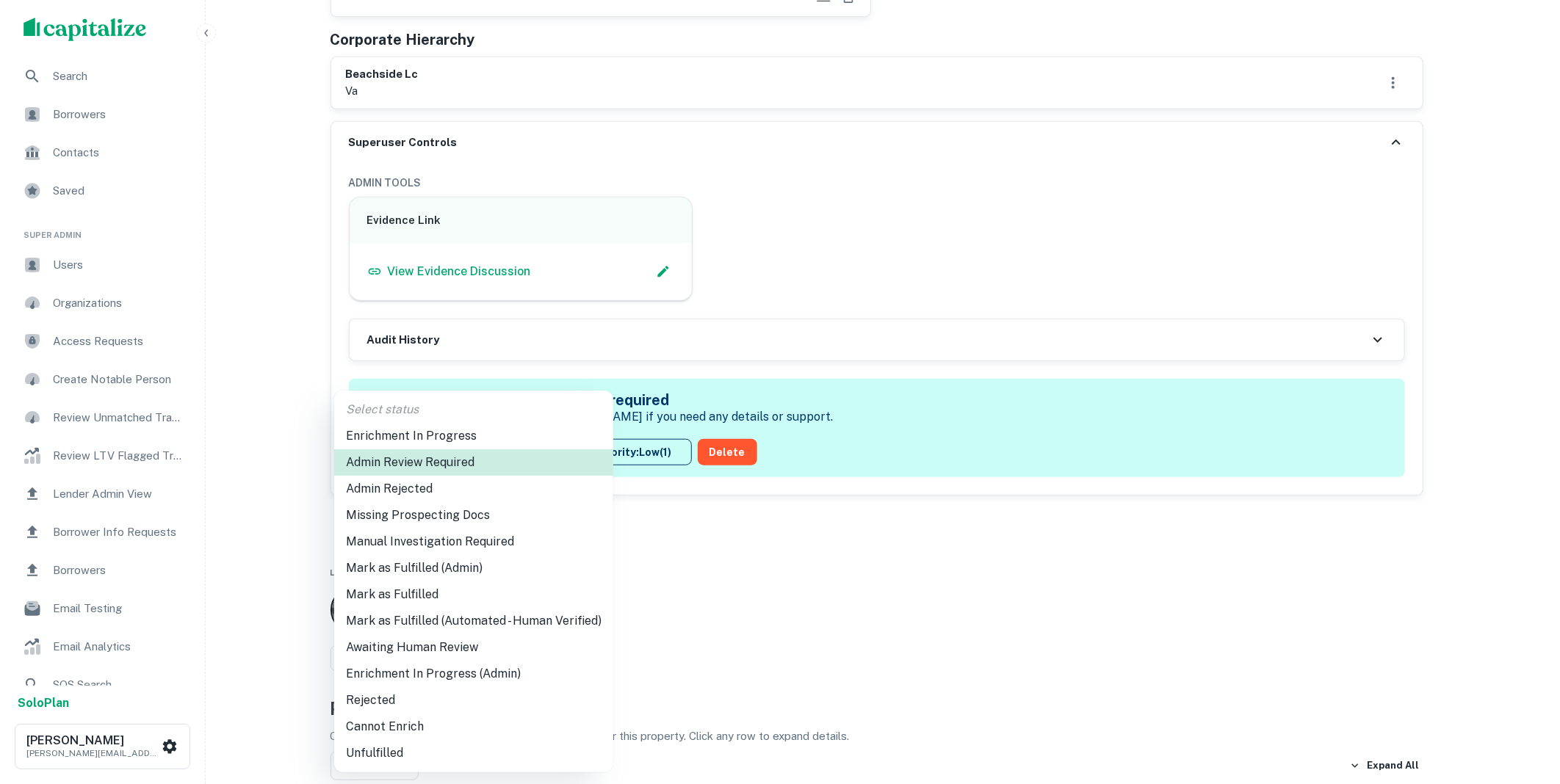
click at [419, 588] on li "Mark as Fulfilled" at bounding box center [474, 594] width 279 height 26
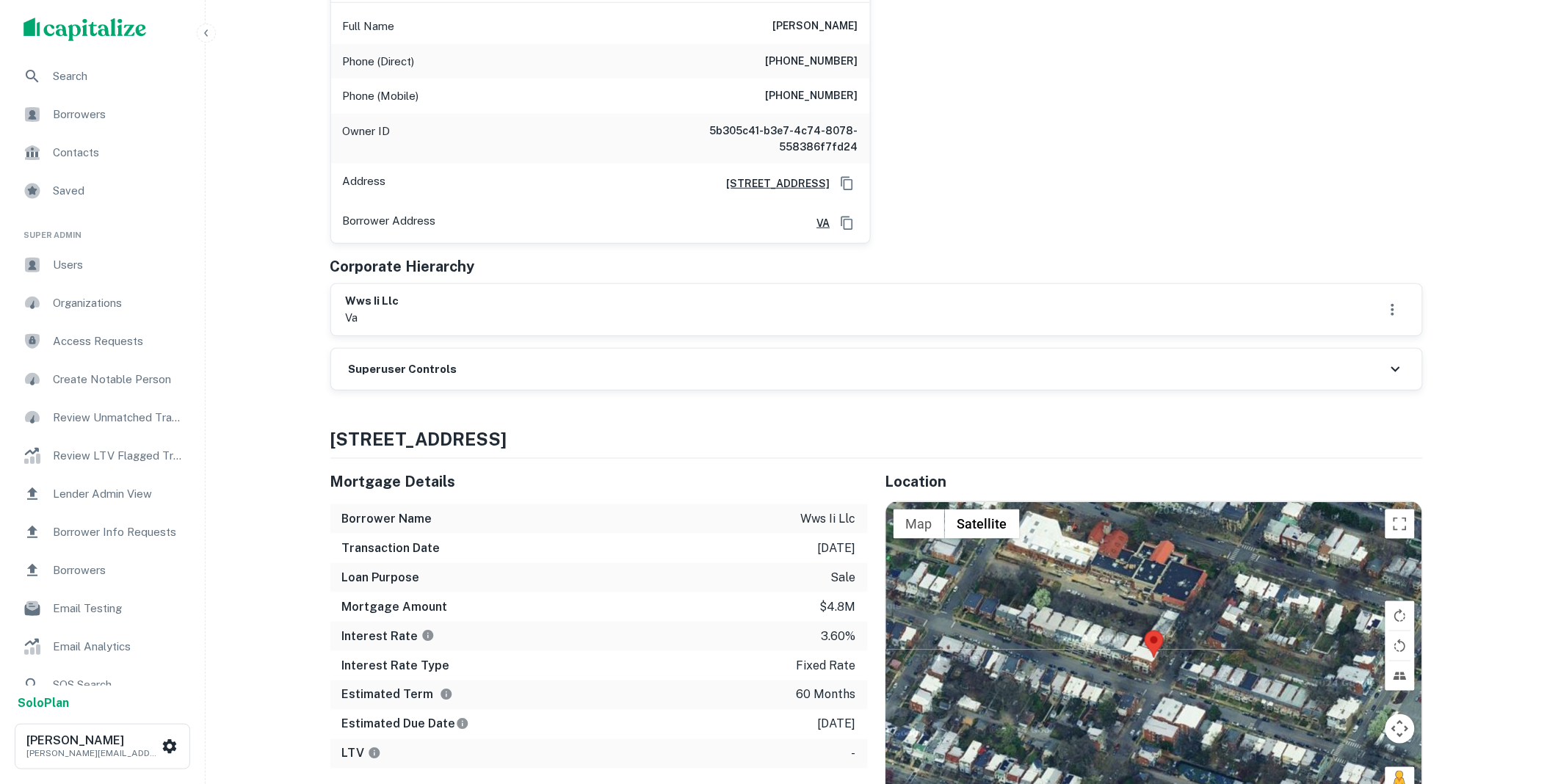
scroll to position [299, 0]
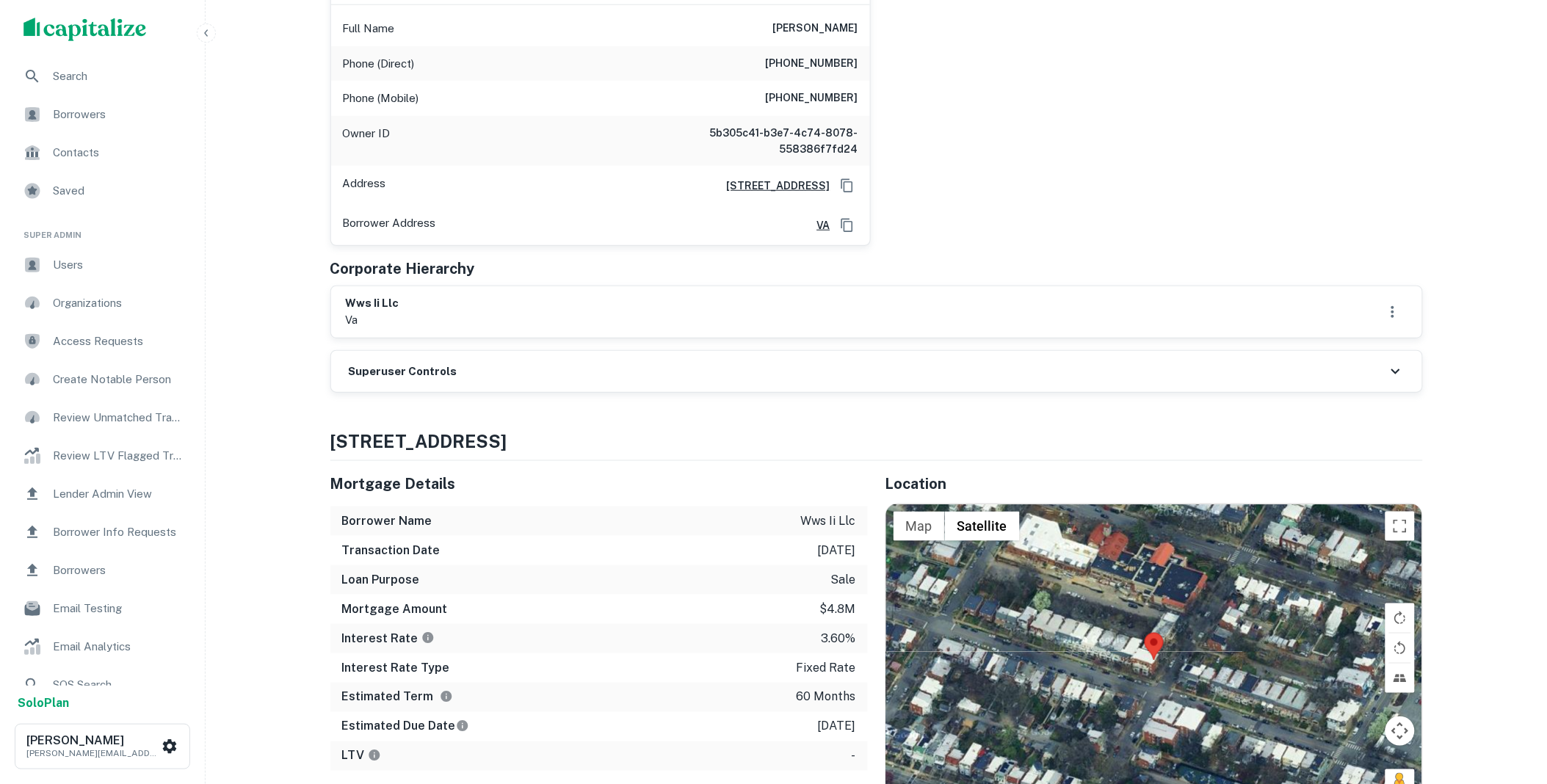
click at [500, 359] on div "Superuser Controls" at bounding box center [876, 372] width 1091 height 41
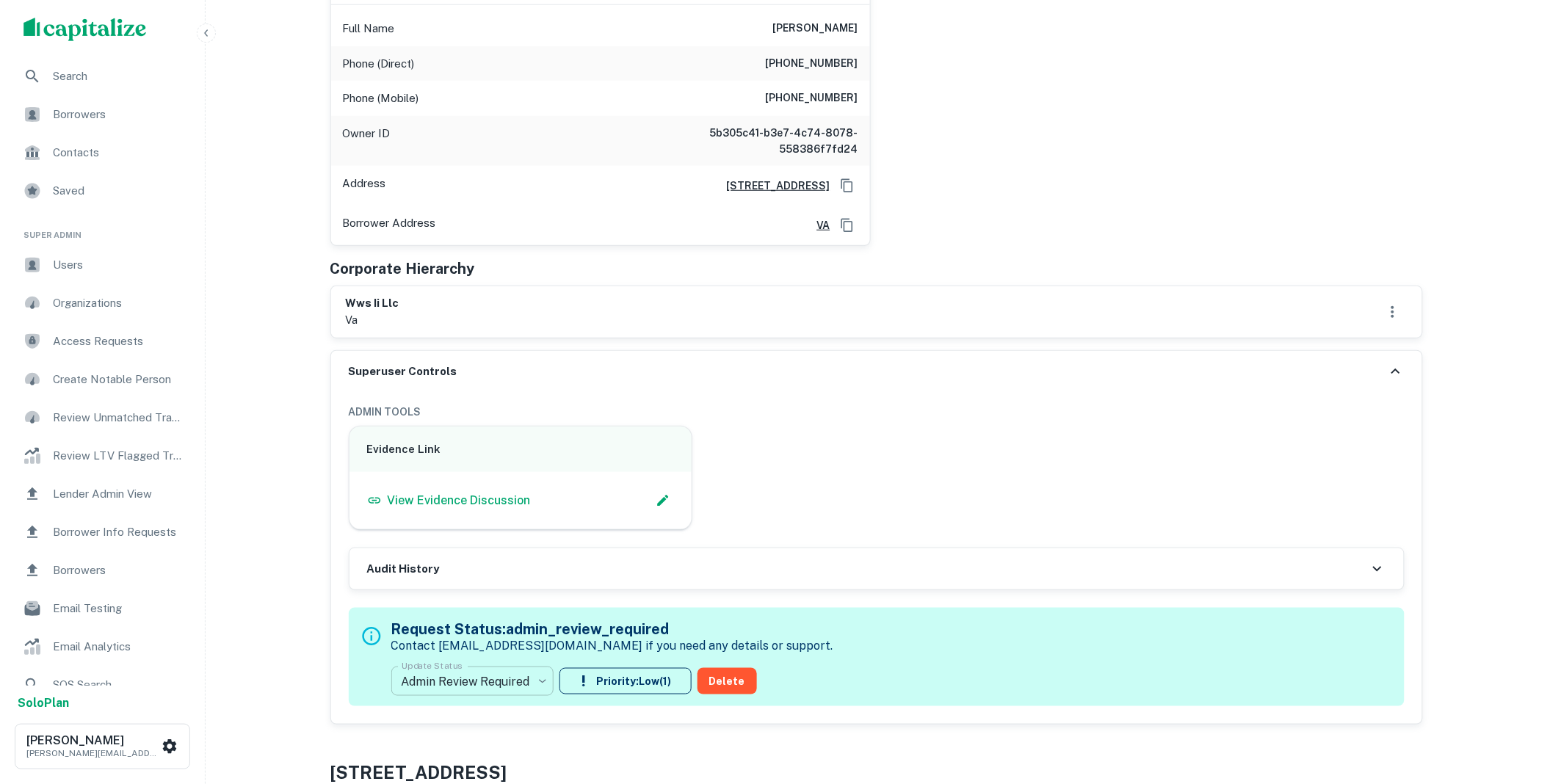
click at [531, 485] on body "Search Borrowers Contacts Saved Super Admin Users Organizations Access Requests…" at bounding box center [774, 93] width 1547 height 784
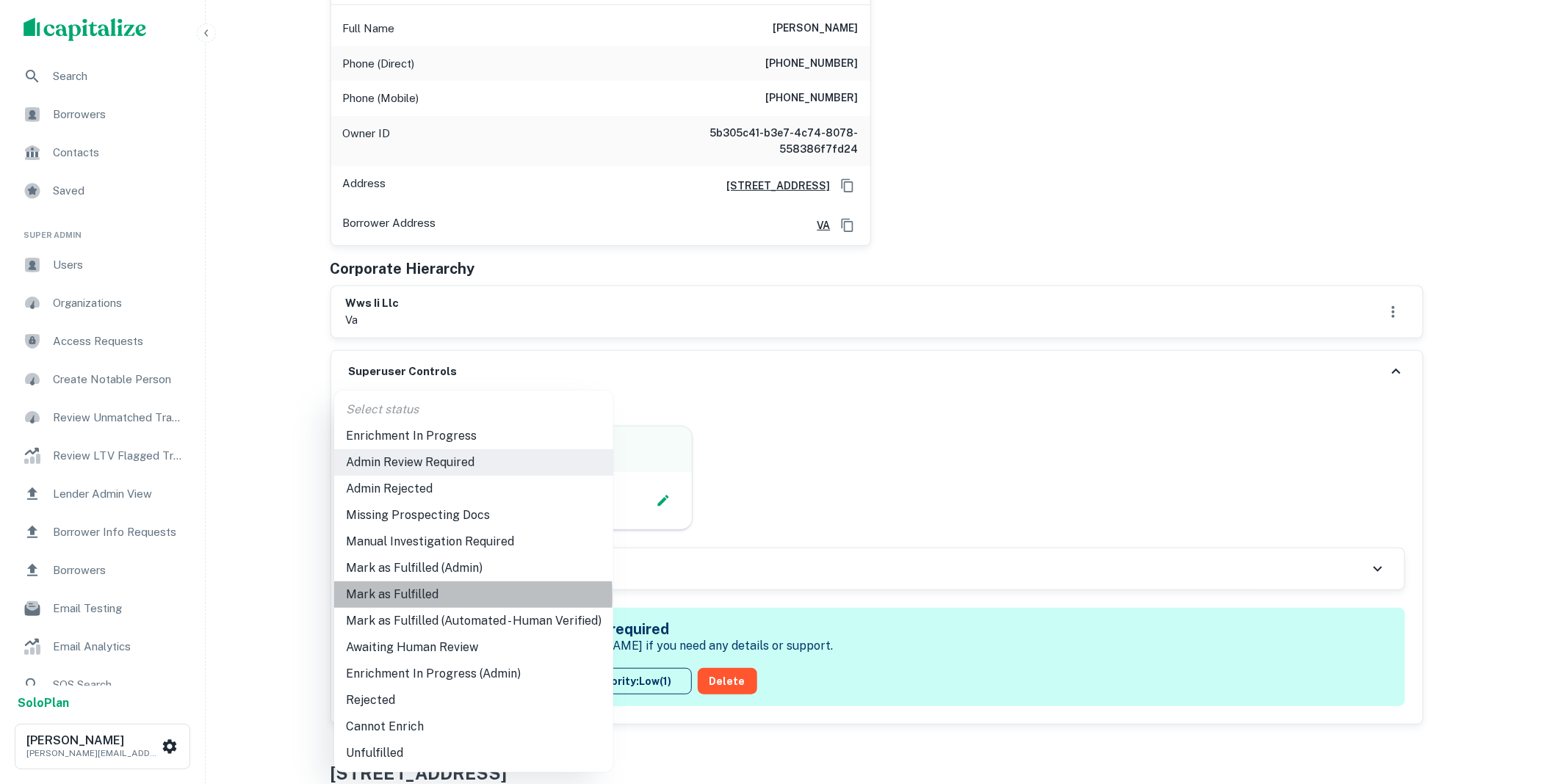
click at [391, 596] on li "Mark as Fulfilled" at bounding box center [474, 594] width 279 height 26
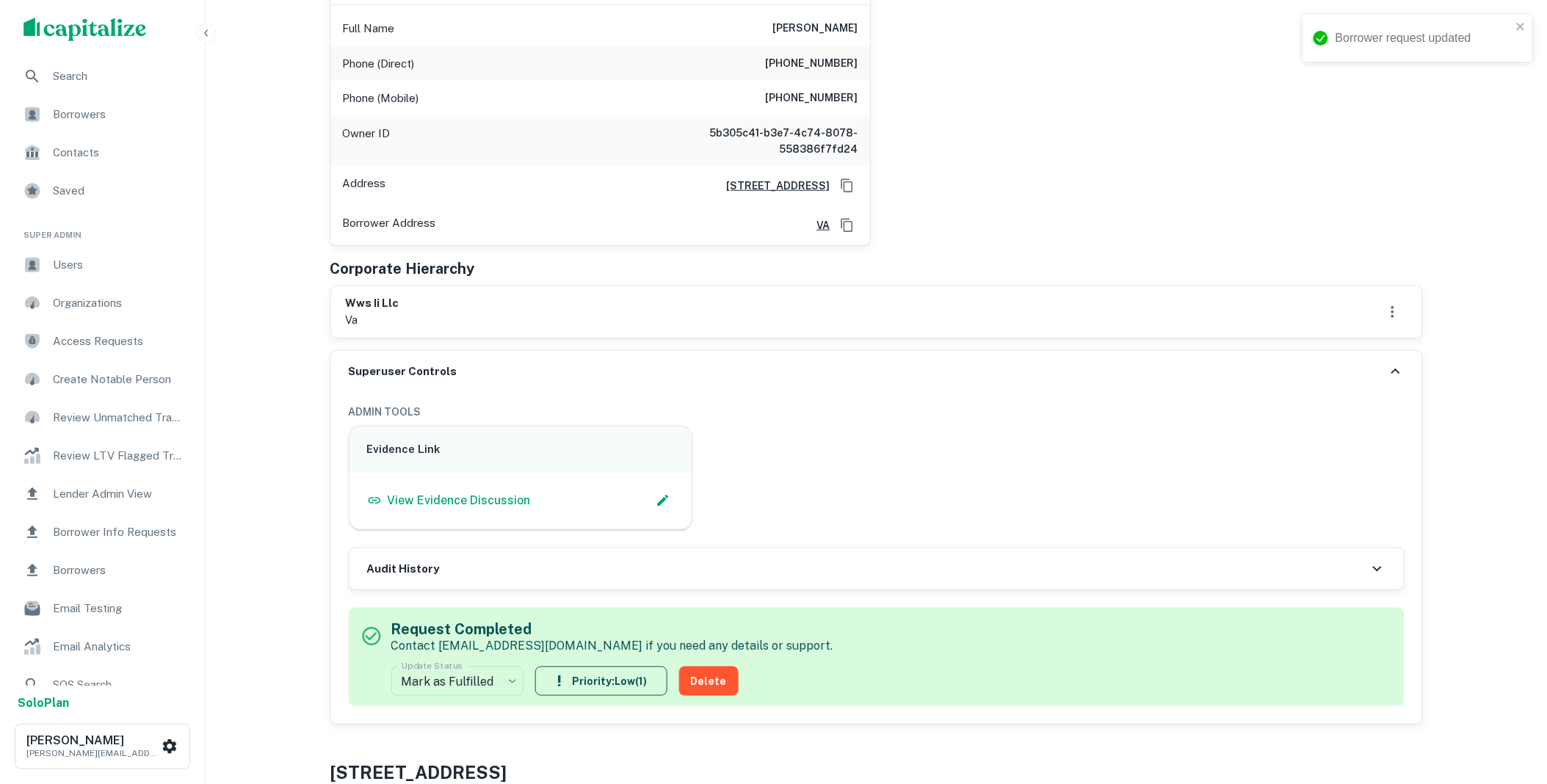
scroll to position [0, 0]
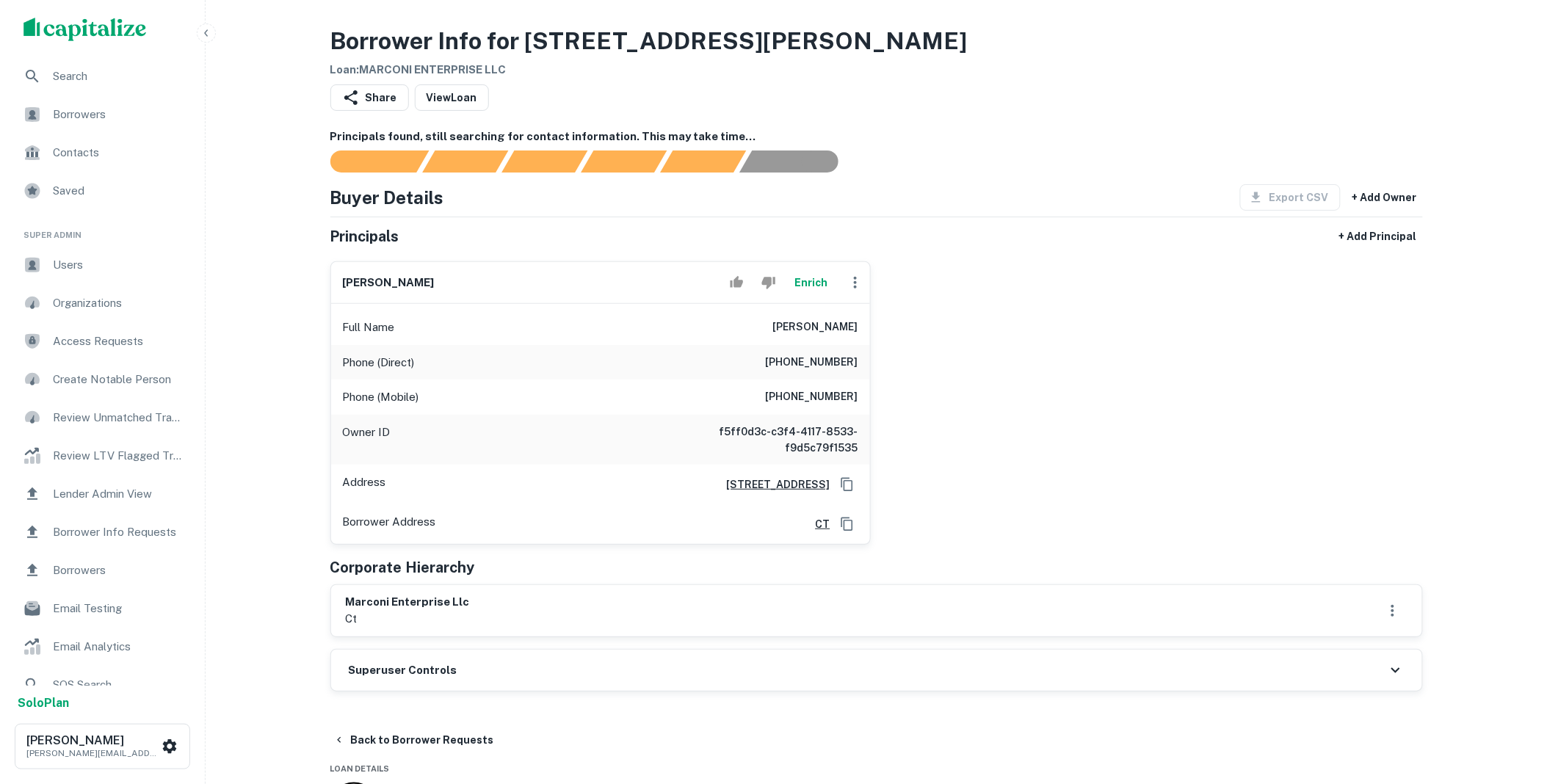
click at [813, 275] on button "Enrich" at bounding box center [812, 283] width 47 height 29
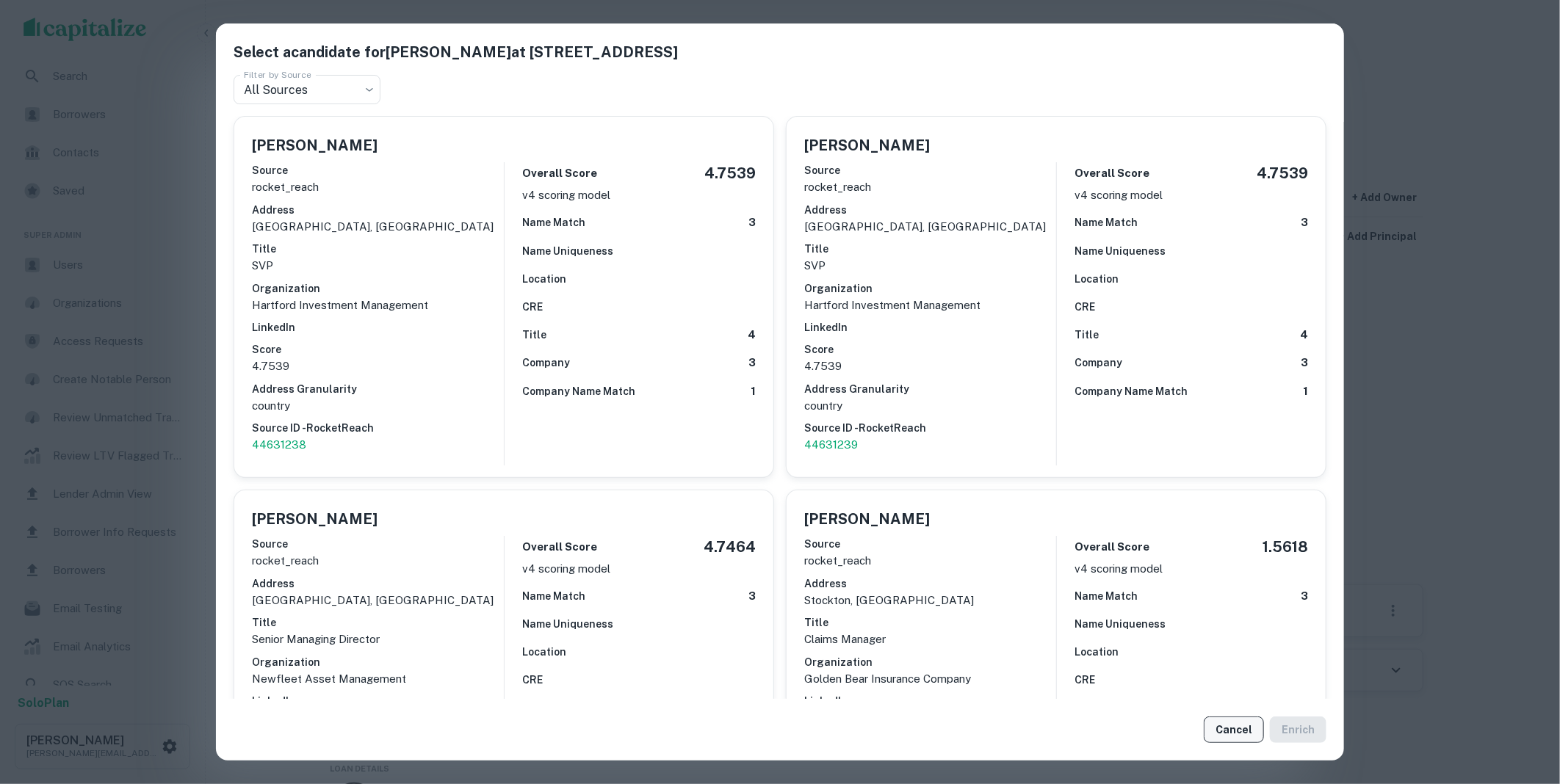
click at [1240, 723] on button "Cancel" at bounding box center [1234, 729] width 60 height 26
